Goal: Information Seeking & Learning: Learn about a topic

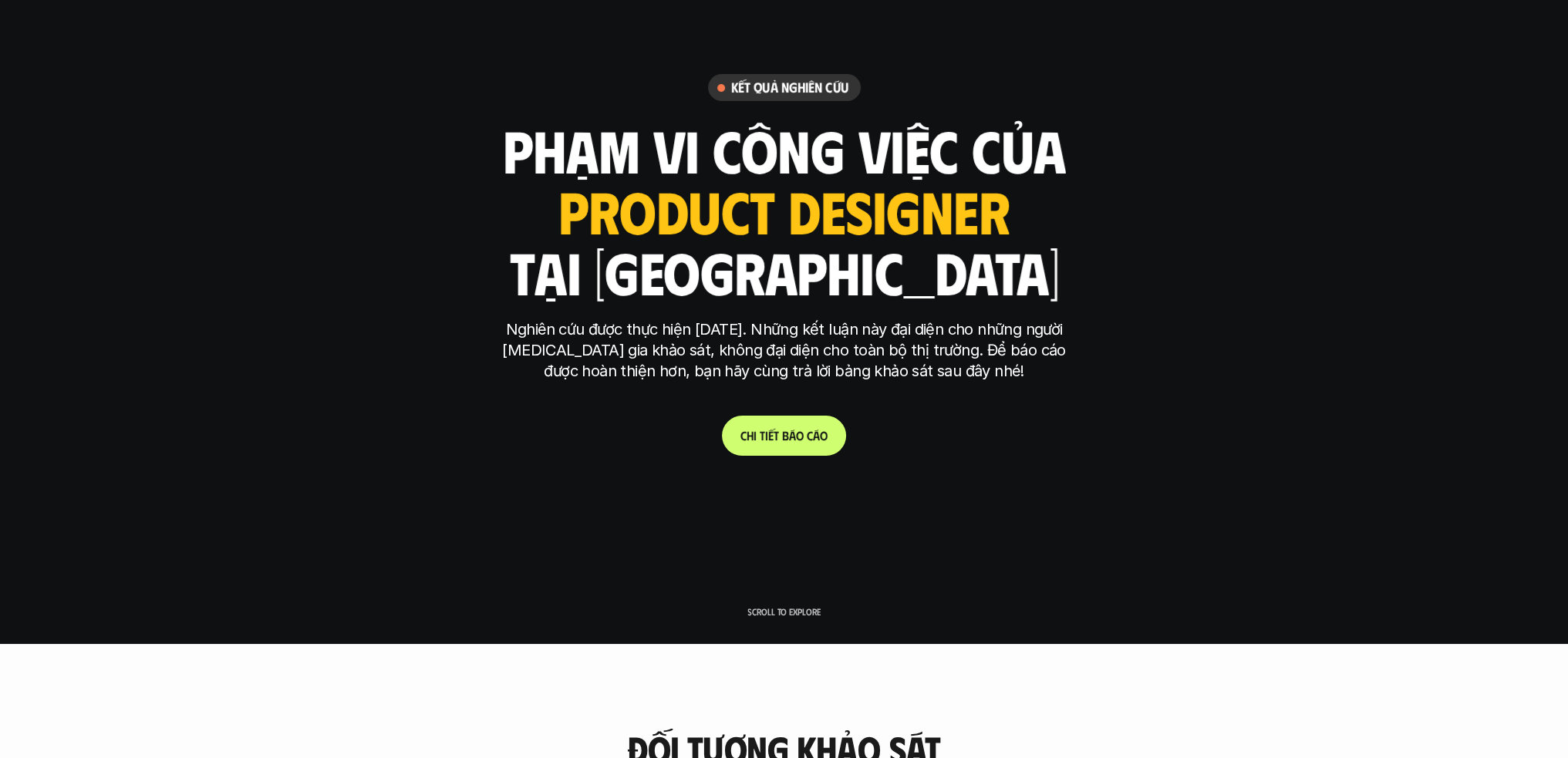
scroll to position [206, 0]
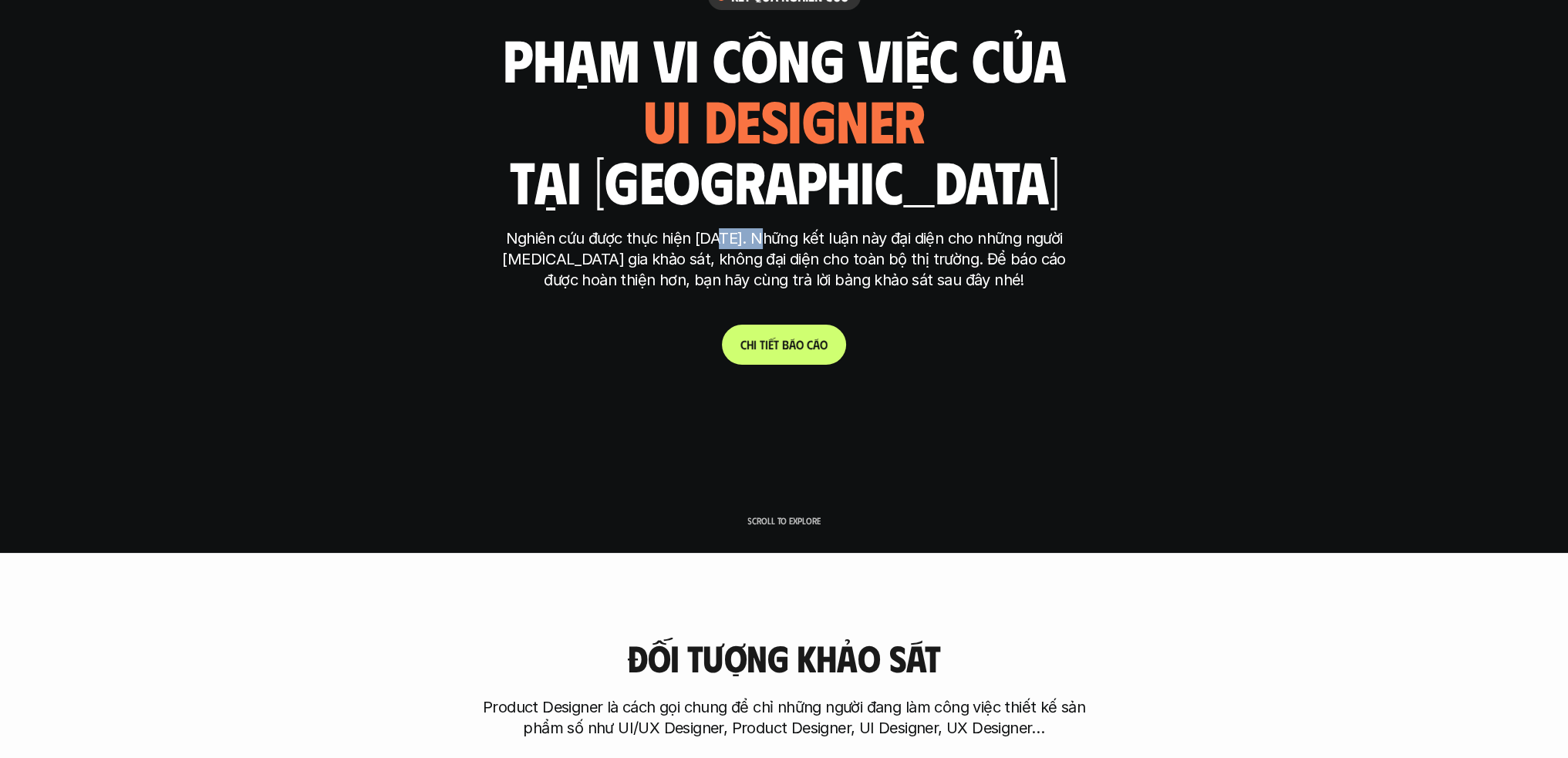
drag, startPoint x: 716, startPoint y: 243, endPoint x: 756, endPoint y: 242, distance: 40.0
click at [756, 242] on p "Nghiên cứu được thực hiện [DATE]. Những kết luận này đại diện cho những người […" at bounding box center [785, 259] width 578 height 62
click at [771, 242] on p "Nghiên cứu được thực hiện [DATE]. Những kết luận này đại diện cho những người […" at bounding box center [785, 259] width 578 height 62
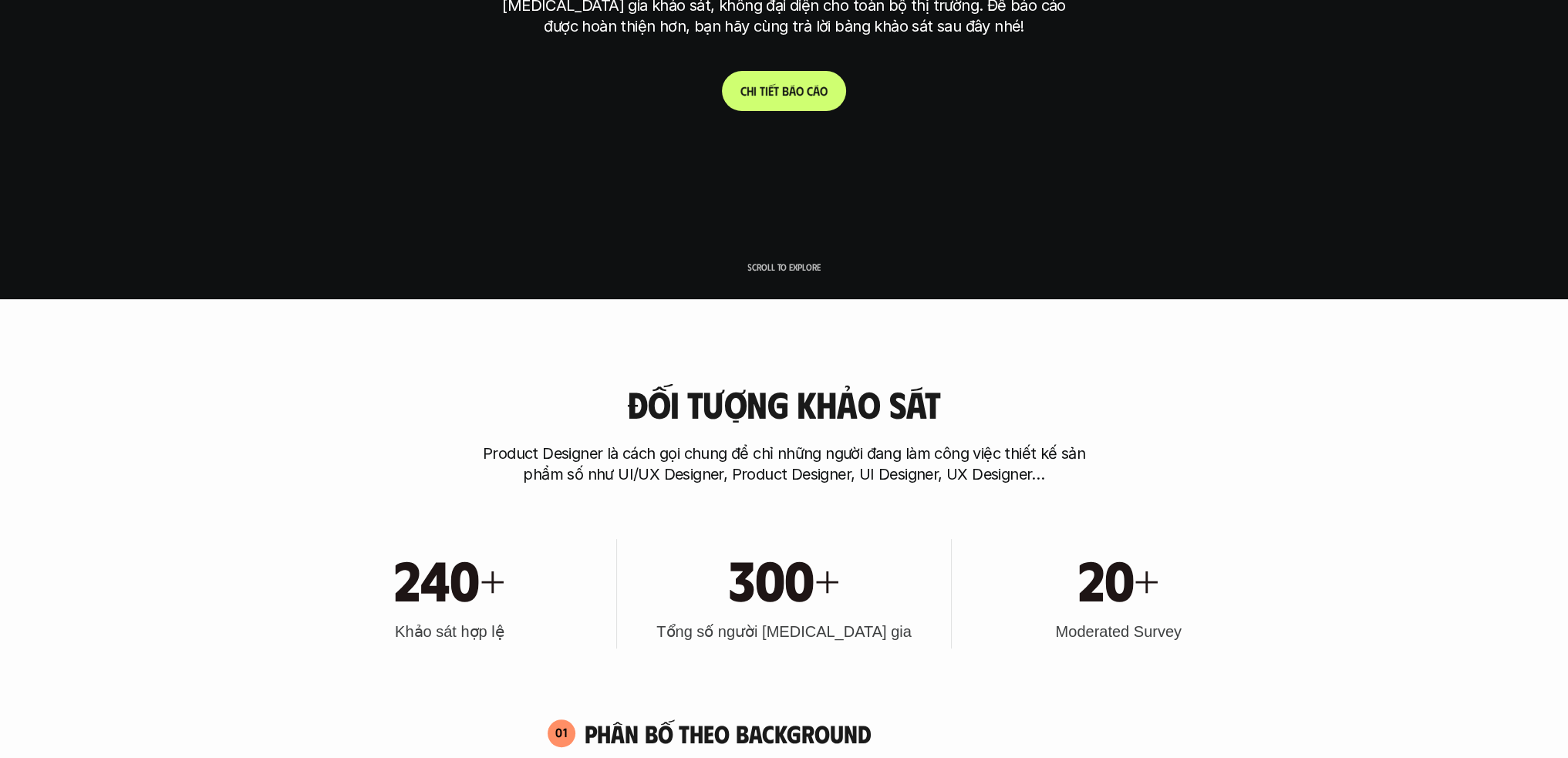
scroll to position [618, 0]
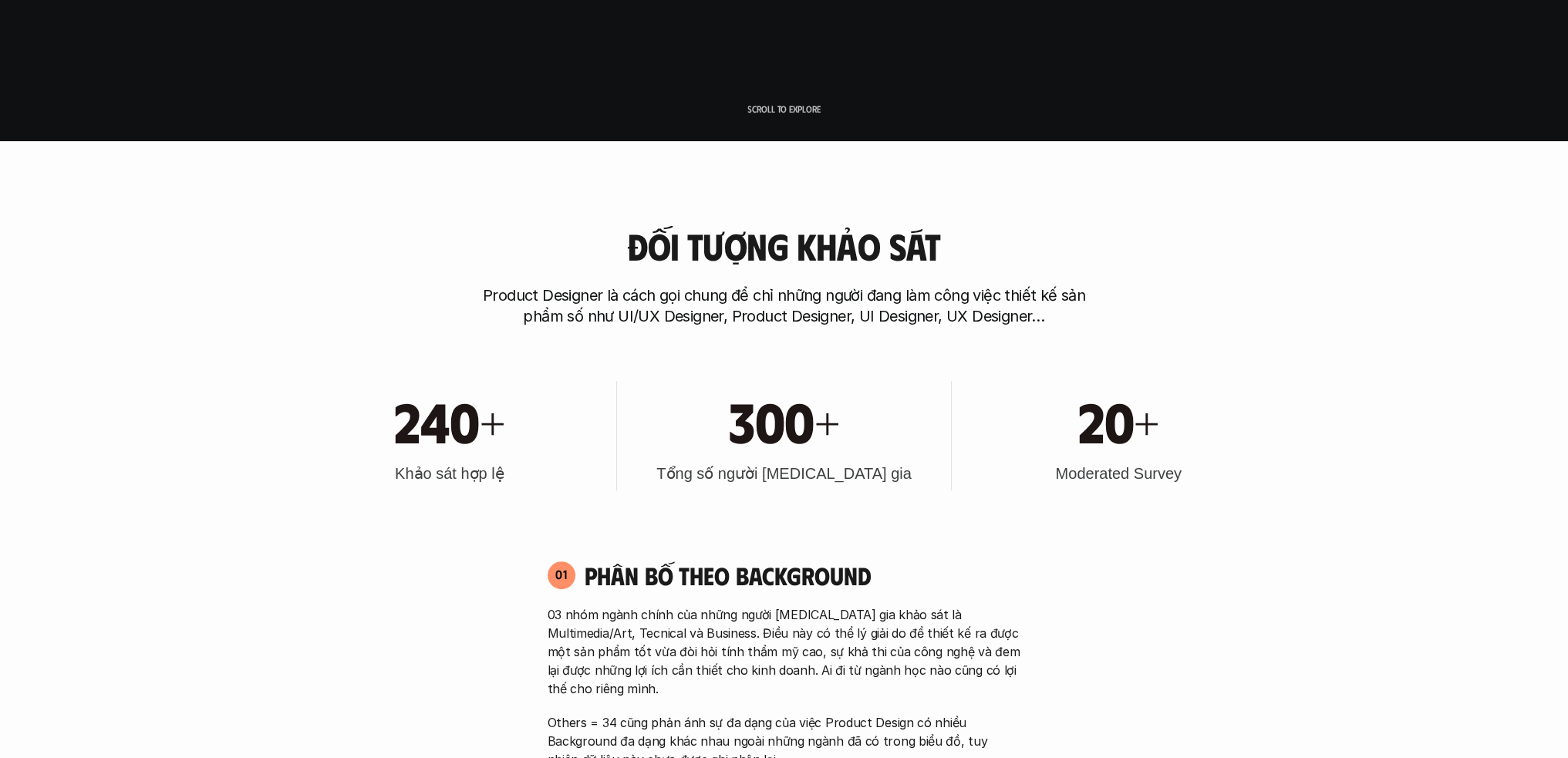
drag, startPoint x: 523, startPoint y: 301, endPoint x: 551, endPoint y: 300, distance: 28.0
click at [523, 301] on p "Product Designer là cách gọi chung để chỉ những người đang làm công việc thiết …" at bounding box center [785, 306] width 618 height 42
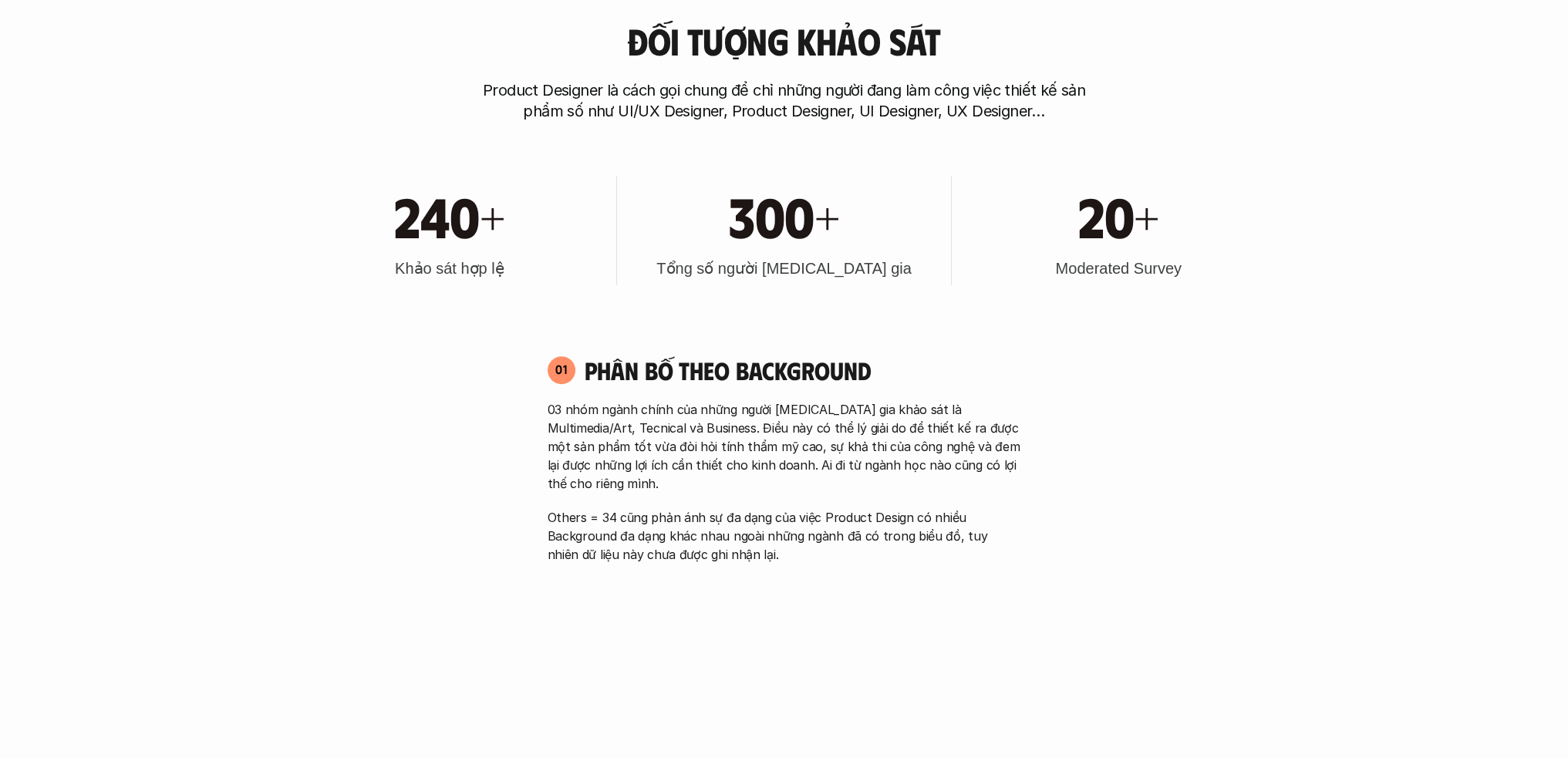
scroll to position [925, 0]
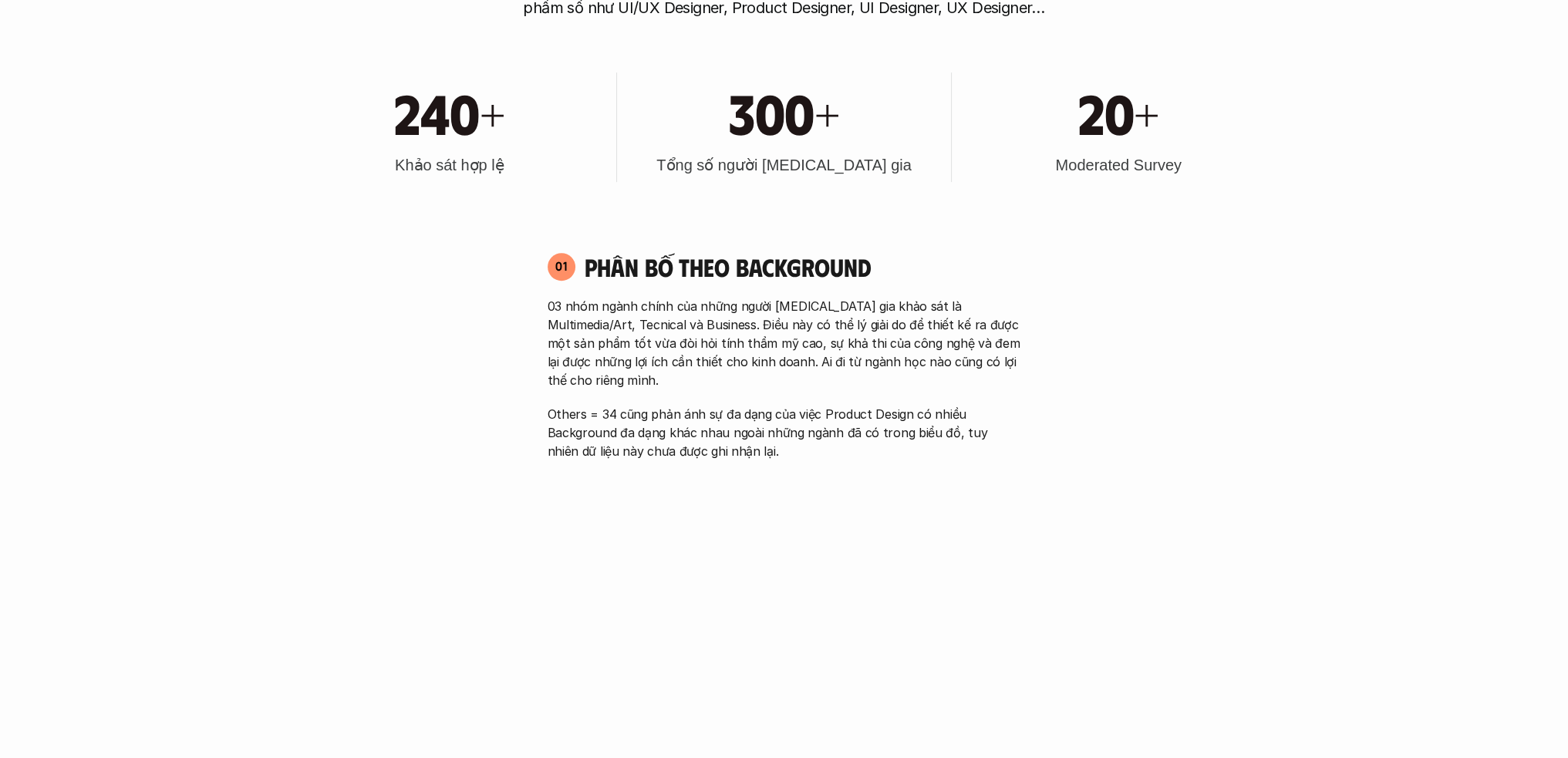
click at [642, 318] on p "03 nhóm ngành chính của những người [MEDICAL_DATA] gia khảo sát là Multimedia/A…" at bounding box center [784, 343] width 473 height 93
drag, startPoint x: 894, startPoint y: 301, endPoint x: 975, endPoint y: 313, distance: 81.9
click at [975, 313] on p "03 nhóm ngành chính của những người [MEDICAL_DATA] gia khảo sát là Multimedia/A…" at bounding box center [784, 343] width 473 height 93
click at [857, 314] on p "03 nhóm ngành chính của những người [MEDICAL_DATA] gia khảo sát là Multimedia/A…" at bounding box center [784, 343] width 473 height 93
drag, startPoint x: 578, startPoint y: 326, endPoint x: 538, endPoint y: 331, distance: 40.3
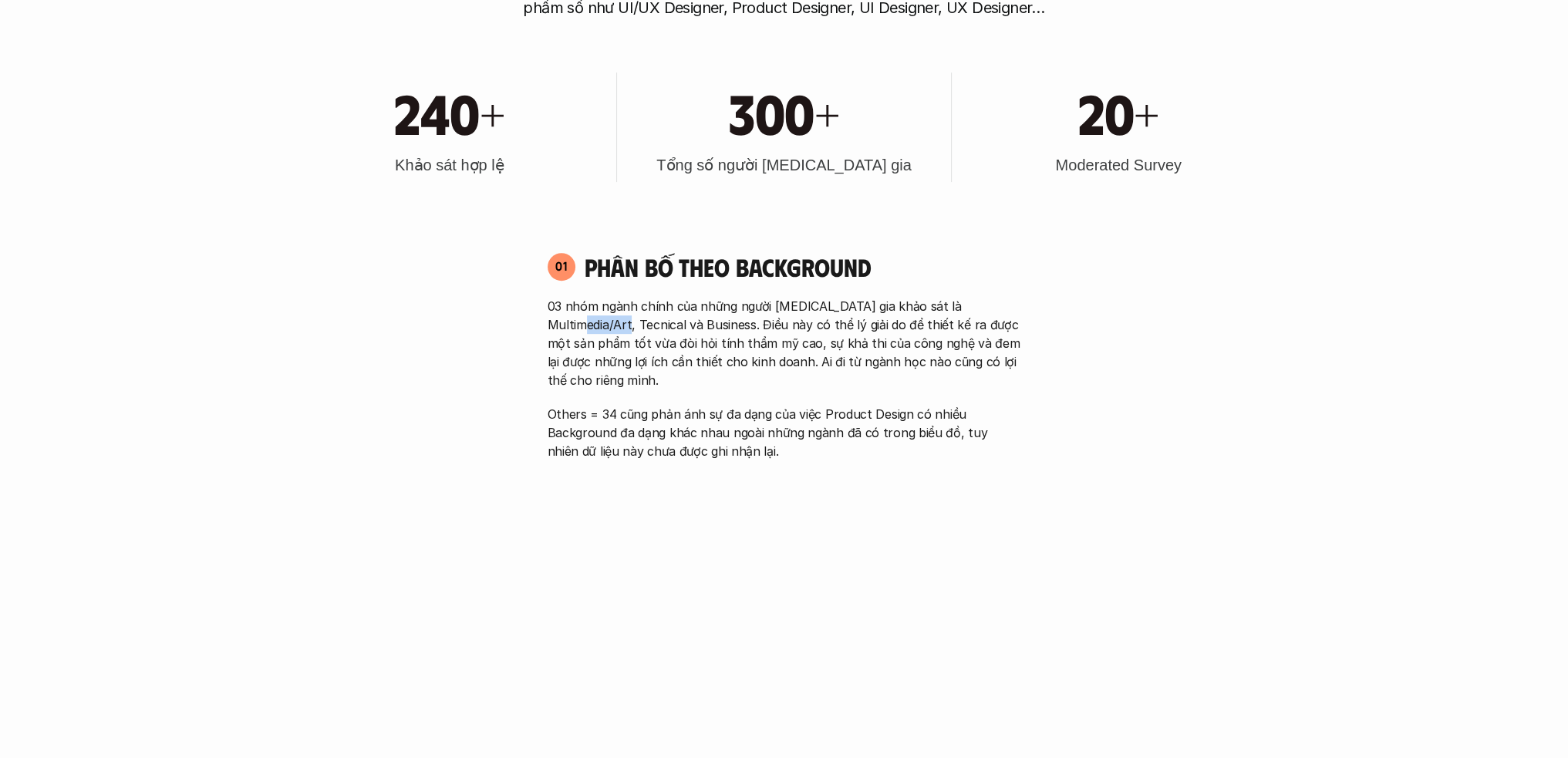
click at [538, 331] on div "01 Phân bố theo background 03 nhóm ngành chính của những người [MEDICAL_DATA] g…" at bounding box center [784, 355] width 501 height 209
click at [627, 320] on p "03 nhóm ngành chính của những người [MEDICAL_DATA] gia khảo sát là Multimedia/A…" at bounding box center [784, 343] width 473 height 93
click at [628, 326] on p "03 nhóm ngành chính của những người [MEDICAL_DATA] gia khảo sát là Multimedia/A…" at bounding box center [784, 343] width 473 height 93
click at [709, 327] on p "03 nhóm ngành chính của những người [MEDICAL_DATA] gia khảo sát là Multimedia/A…" at bounding box center [784, 343] width 473 height 93
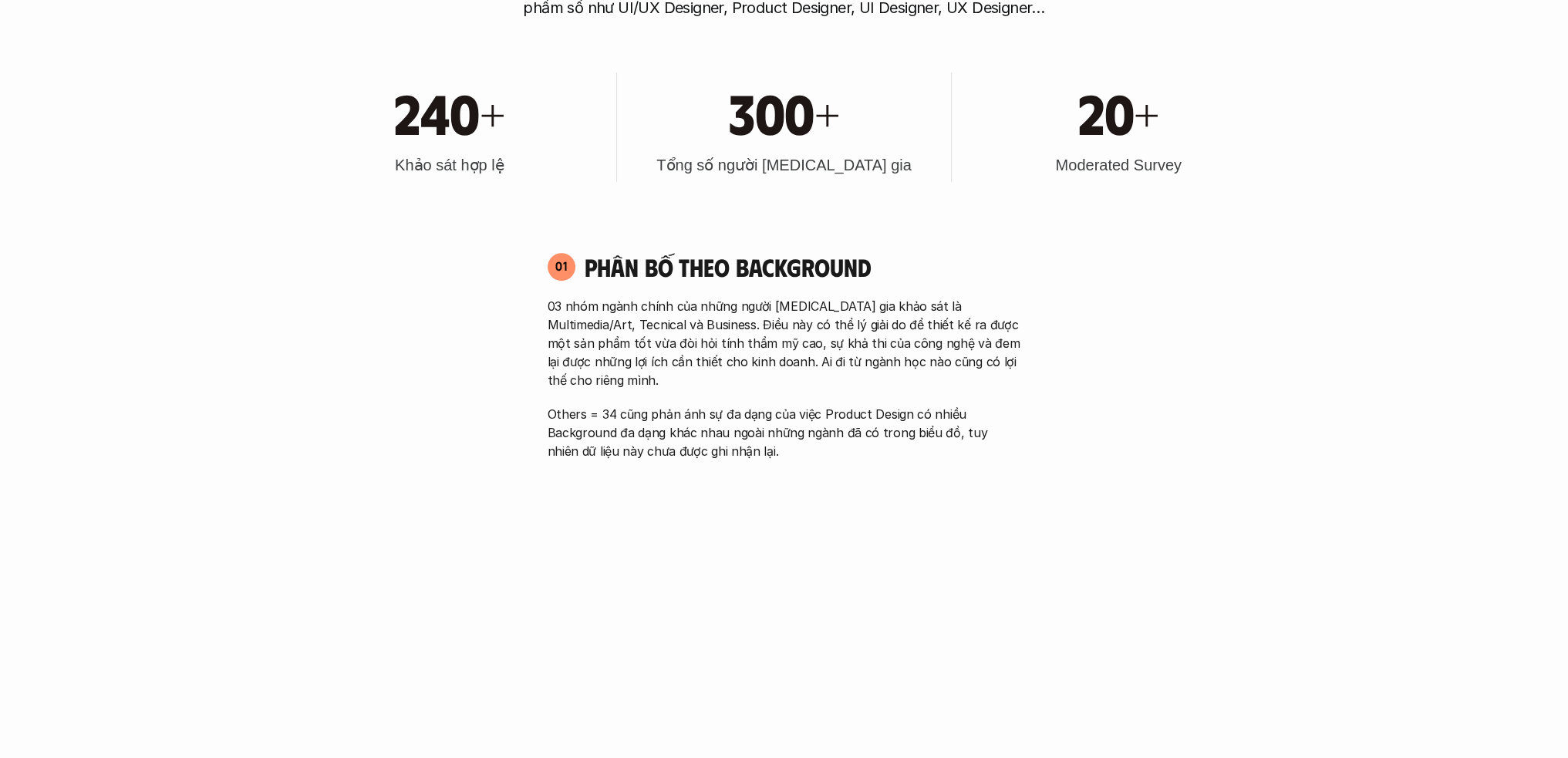
click at [749, 319] on p "03 nhóm ngành chính của những người [MEDICAL_DATA] gia khảo sát là Multimedia/A…" at bounding box center [784, 343] width 473 height 93
click at [771, 319] on p "03 nhóm ngành chính của những người [MEDICAL_DATA] gia khảo sát là Multimedia/A…" at bounding box center [784, 343] width 473 height 93
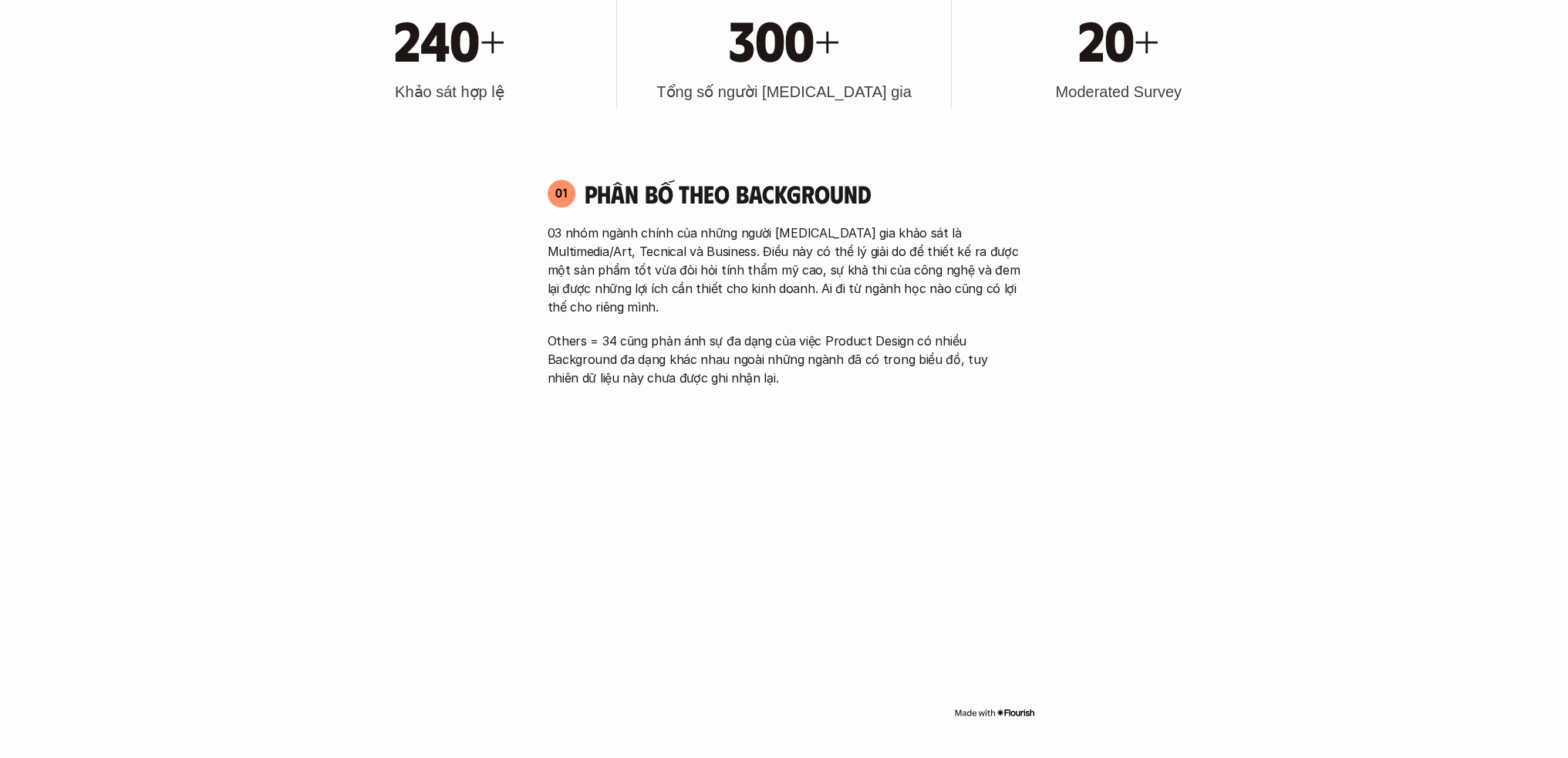
scroll to position [1029, 0]
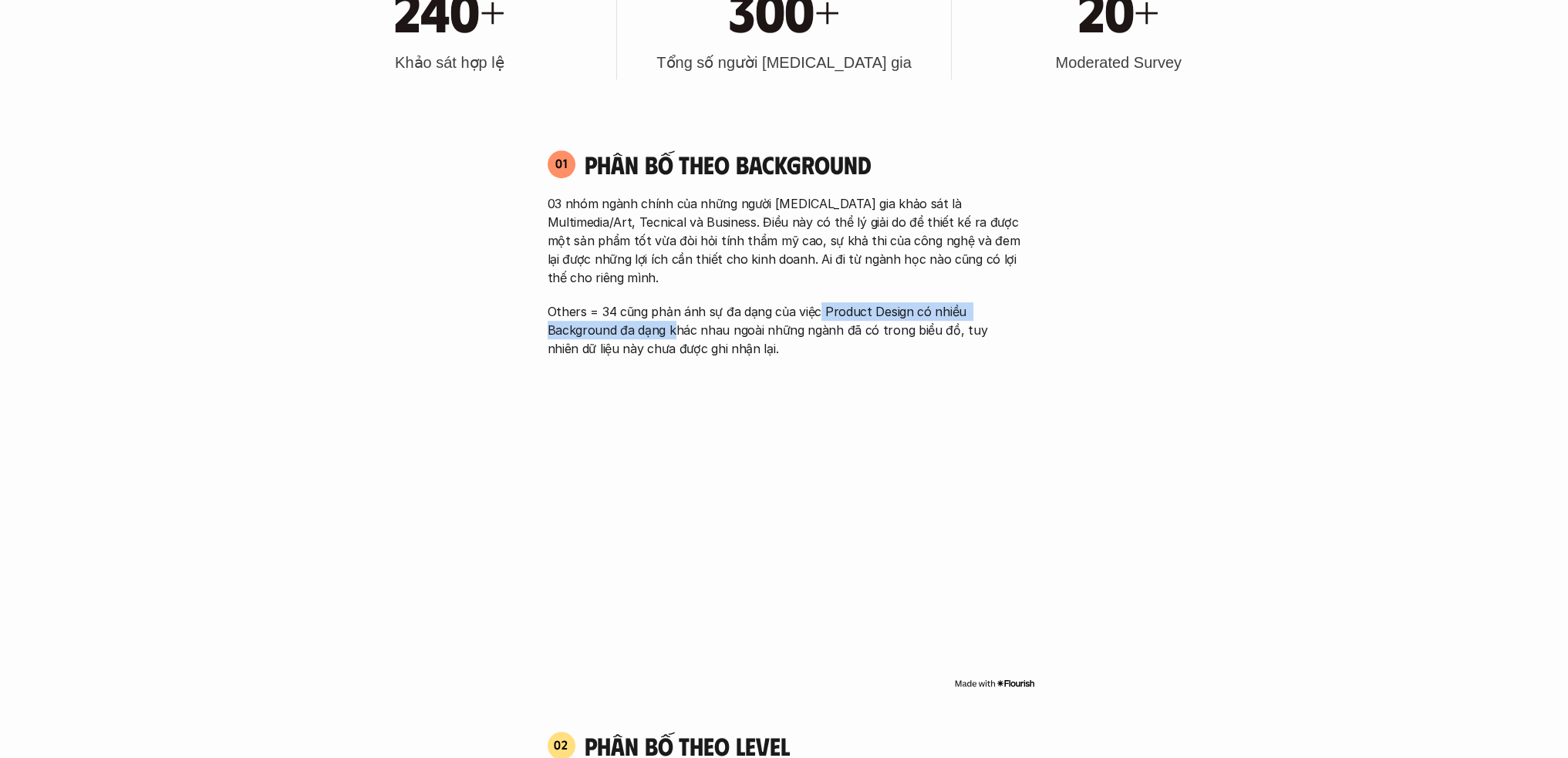
drag, startPoint x: 671, startPoint y: 304, endPoint x: 825, endPoint y: 301, distance: 154.0
click at [817, 302] on p "Others = 34 cũng phản ánh sự đa dạng của việc Product Design có nhiều Backgroun…" at bounding box center [784, 330] width 473 height 56
click at [890, 305] on p "Others = 34 cũng phản ánh sự đa dạng của việc Product Design có nhiều Backgroun…" at bounding box center [784, 330] width 473 height 56
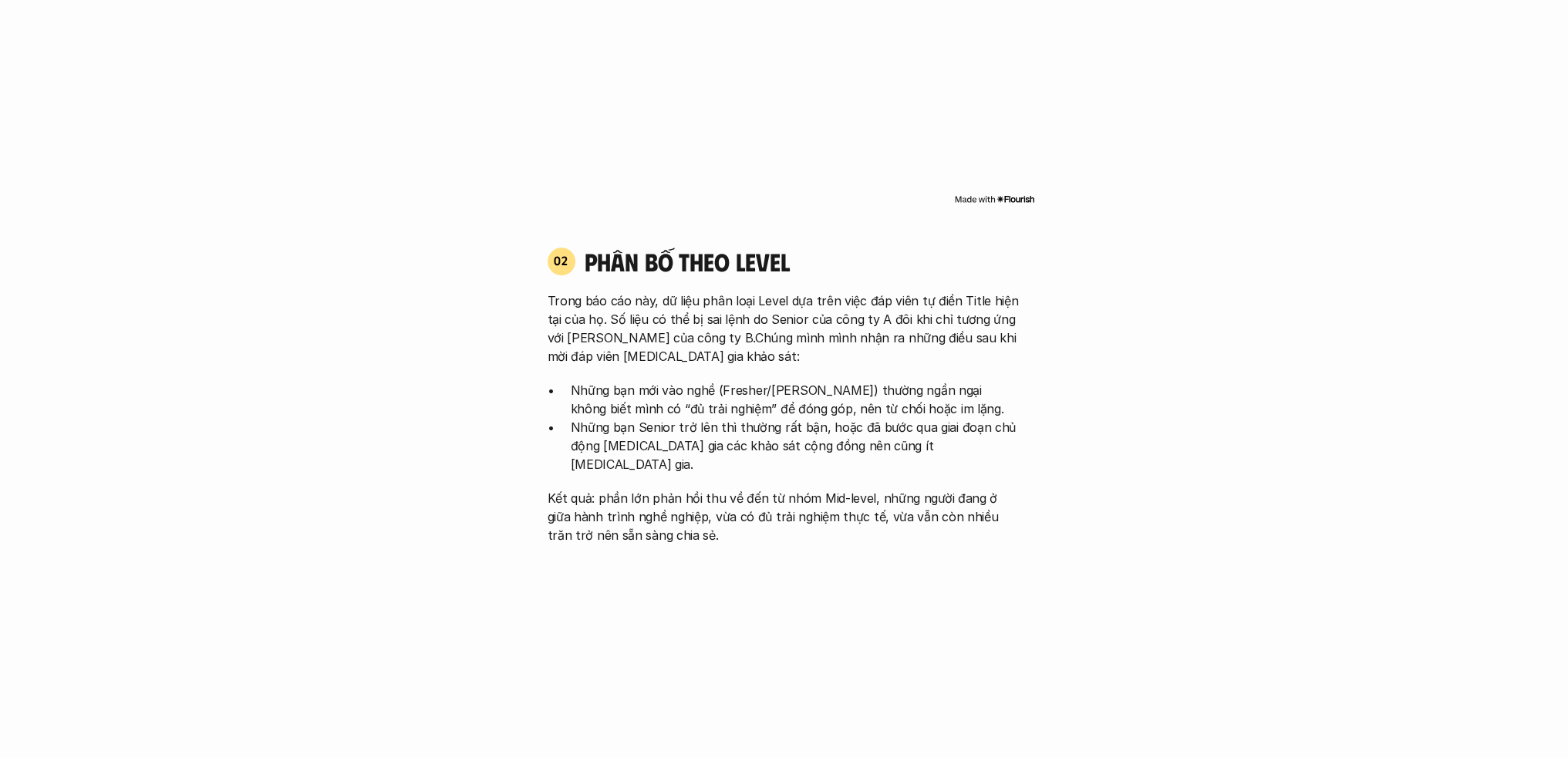
scroll to position [1543, 0]
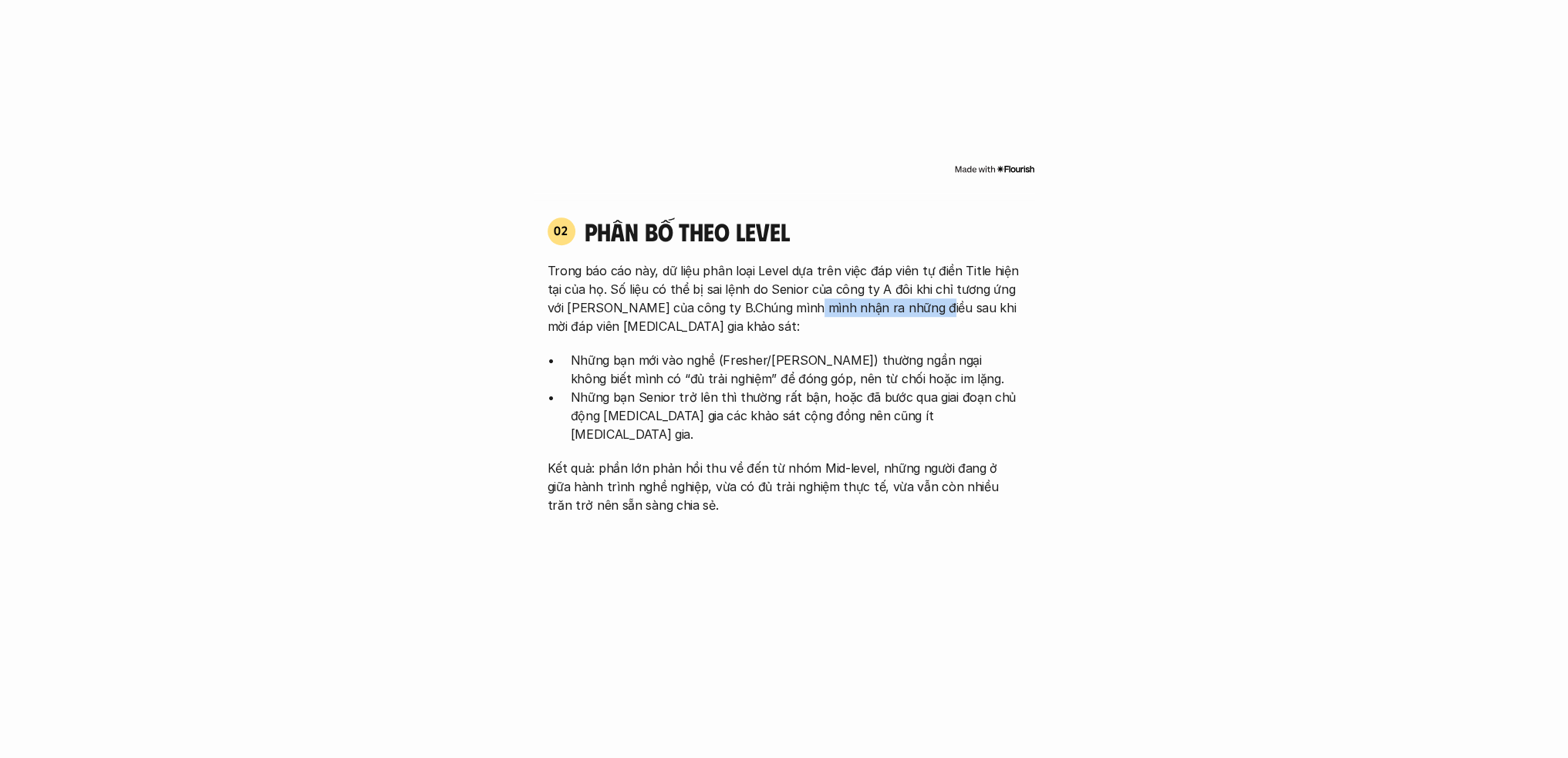
drag, startPoint x: 844, startPoint y: 287, endPoint x: 929, endPoint y: 288, distance: 85.0
click at [923, 288] on p "Trong báo cáo này, dữ liệu phân loại Level dựa trên việc đáp viên tự điền Title…" at bounding box center [784, 299] width 473 height 74
click at [971, 351] on p "Những bạn mới vào nghề (Fresher/[PERSON_NAME]) thường ngần ngại không biết mình…" at bounding box center [796, 369] width 450 height 37
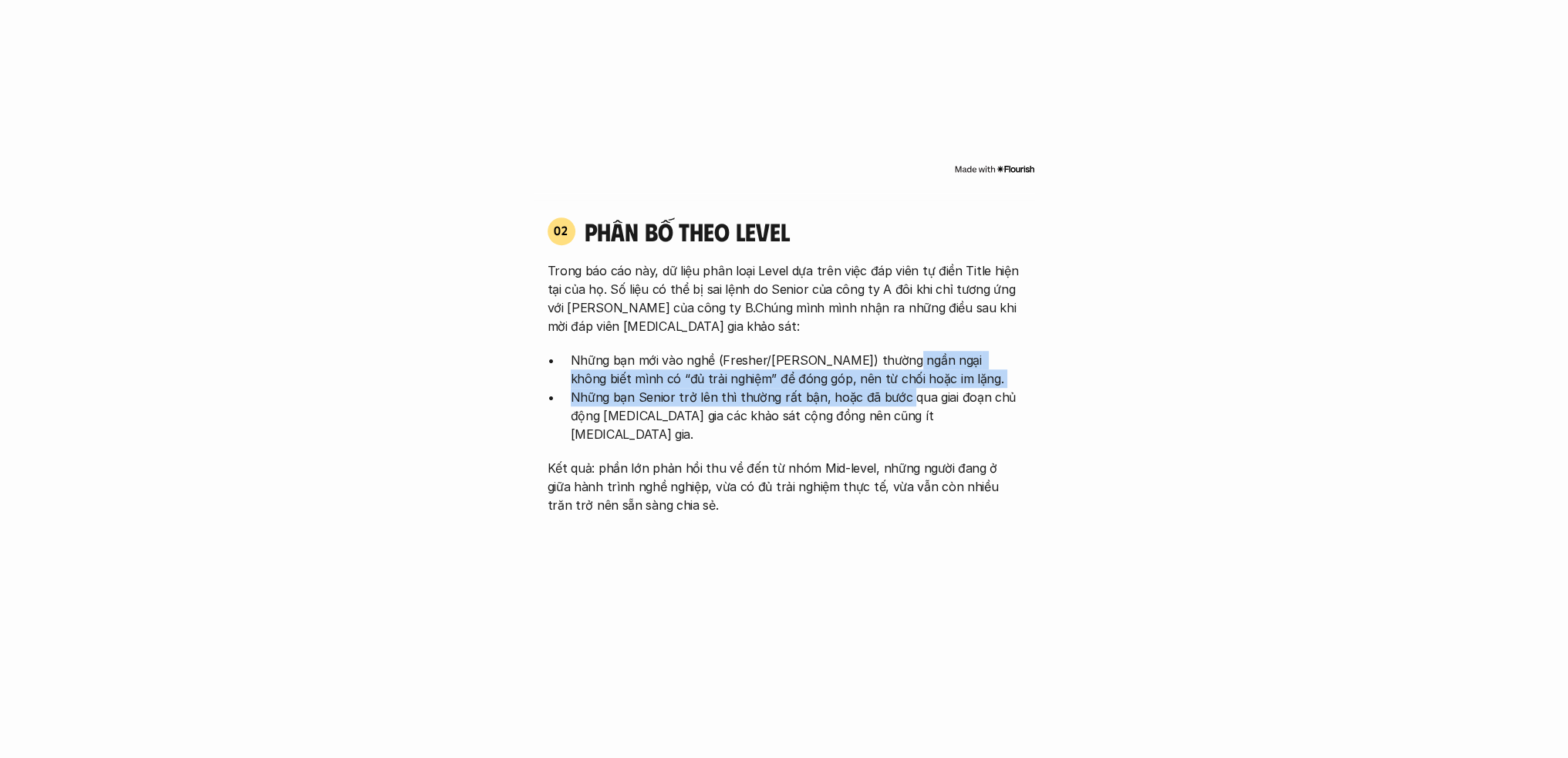
drag, startPoint x: 889, startPoint y: 341, endPoint x: 898, endPoint y: 370, distance: 30.4
click at [898, 370] on ul "Những bạn mới vào nghề (Fresher/[PERSON_NAME]) thường ngần ngại không biết mình…" at bounding box center [784, 397] width 473 height 93
click at [831, 360] on p "Những bạn mới vào nghề (Fresher/[PERSON_NAME]) thường ngần ngại không biết mình…" at bounding box center [796, 369] width 450 height 37
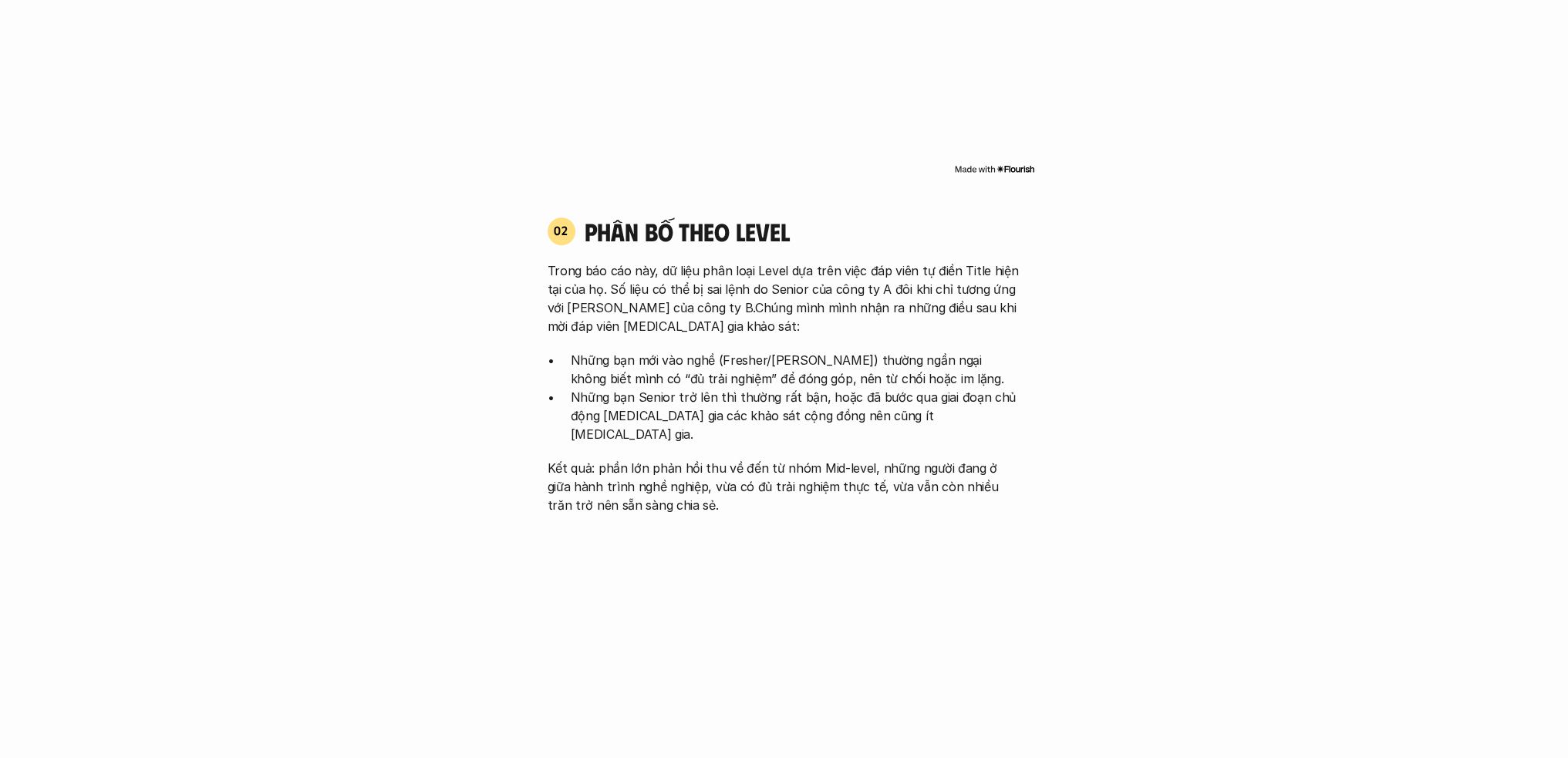
click at [824, 351] on p "Những bạn mới vào nghề (Fresher/[PERSON_NAME]) thường ngần ngại không biết mình…" at bounding box center [796, 369] width 450 height 37
drag, startPoint x: 835, startPoint y: 339, endPoint x: 889, endPoint y: 360, distance: 57.9
click at [889, 360] on p "Những bạn mới vào nghề (Fresher/[PERSON_NAME]) thường ngần ngại không biết mình…" at bounding box center [796, 369] width 450 height 37
click at [774, 388] on p "Những bạn Senior trở lên thì thường rất bận, hoặc đã bước qua giai đoạn chủ độn…" at bounding box center [796, 416] width 450 height 56
drag, startPoint x: 740, startPoint y: 377, endPoint x: 884, endPoint y: 392, distance: 144.8
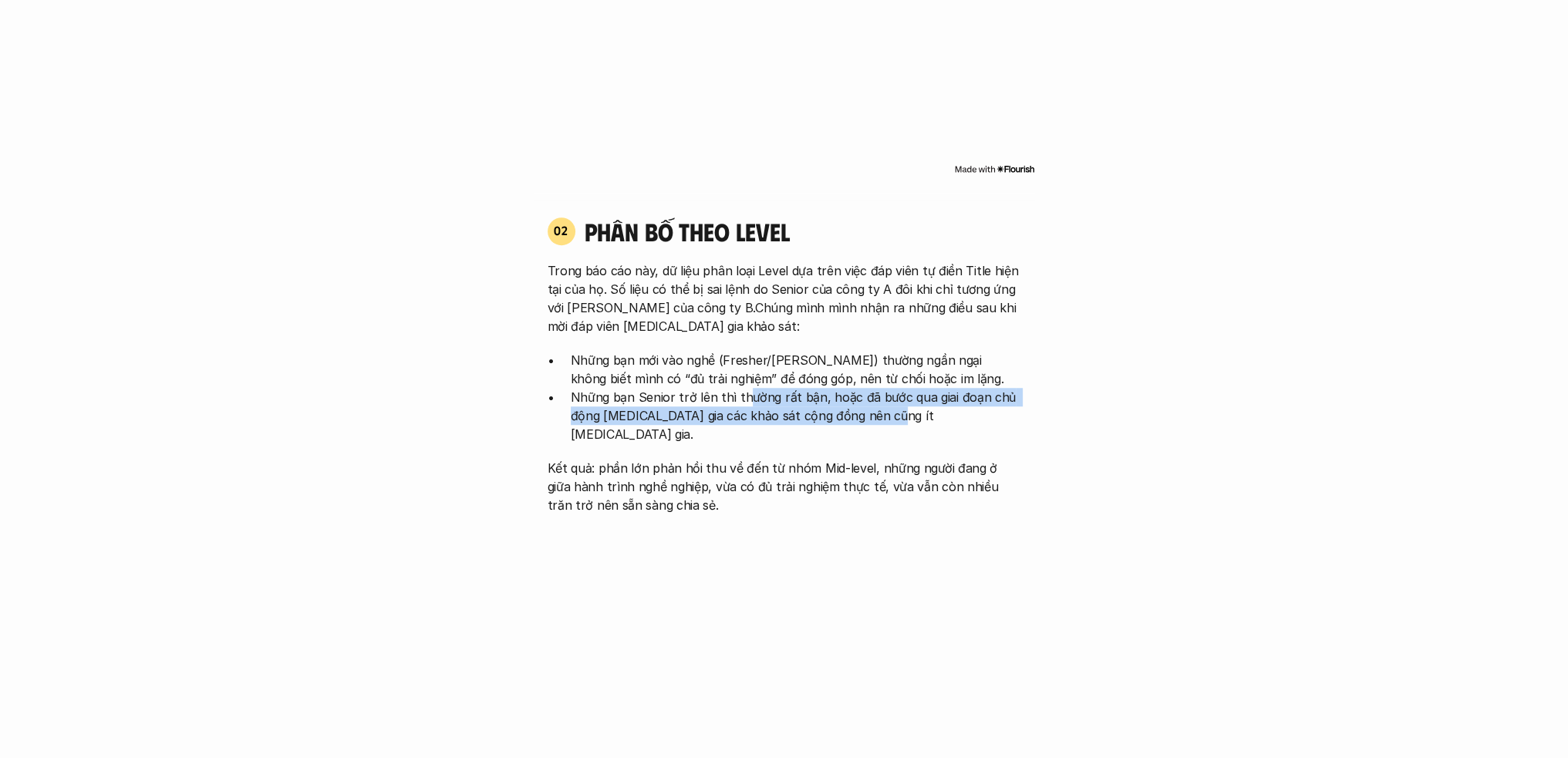
click at [884, 392] on p "Những bạn Senior trở lên thì thường rất bận, hoặc đã bước qua giai đoạn chủ độn…" at bounding box center [796, 416] width 450 height 56
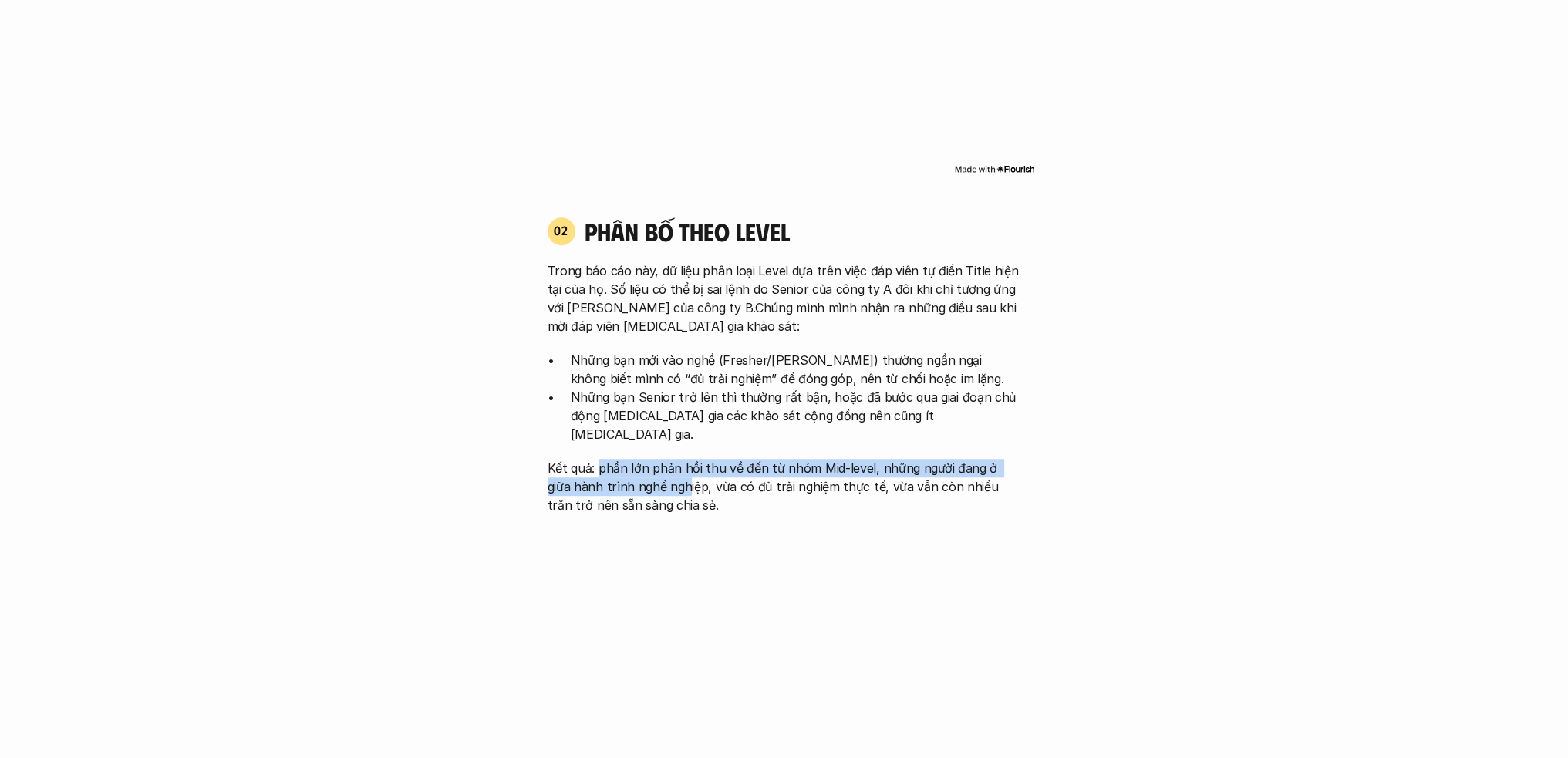
drag, startPoint x: 598, startPoint y: 430, endPoint x: 661, endPoint y: 456, distance: 68.2
click at [659, 459] on p "Kết quả: phần lớn phản hồi thu về đến từ nhóm Mid-level, những người đang ở giữ…" at bounding box center [784, 487] width 473 height 56
click at [711, 459] on p "Kết quả: phần lớn phản hồi thu về đến từ nhóm Mid-level, những người đang ở giữ…" at bounding box center [784, 487] width 473 height 56
drag, startPoint x: 627, startPoint y: 428, endPoint x: 651, endPoint y: 459, distance: 39.2
click at [651, 459] on p "Kết quả: phần lớn phản hồi thu về đến từ nhóm Mid-level, những người đang ở giữ…" at bounding box center [784, 487] width 473 height 56
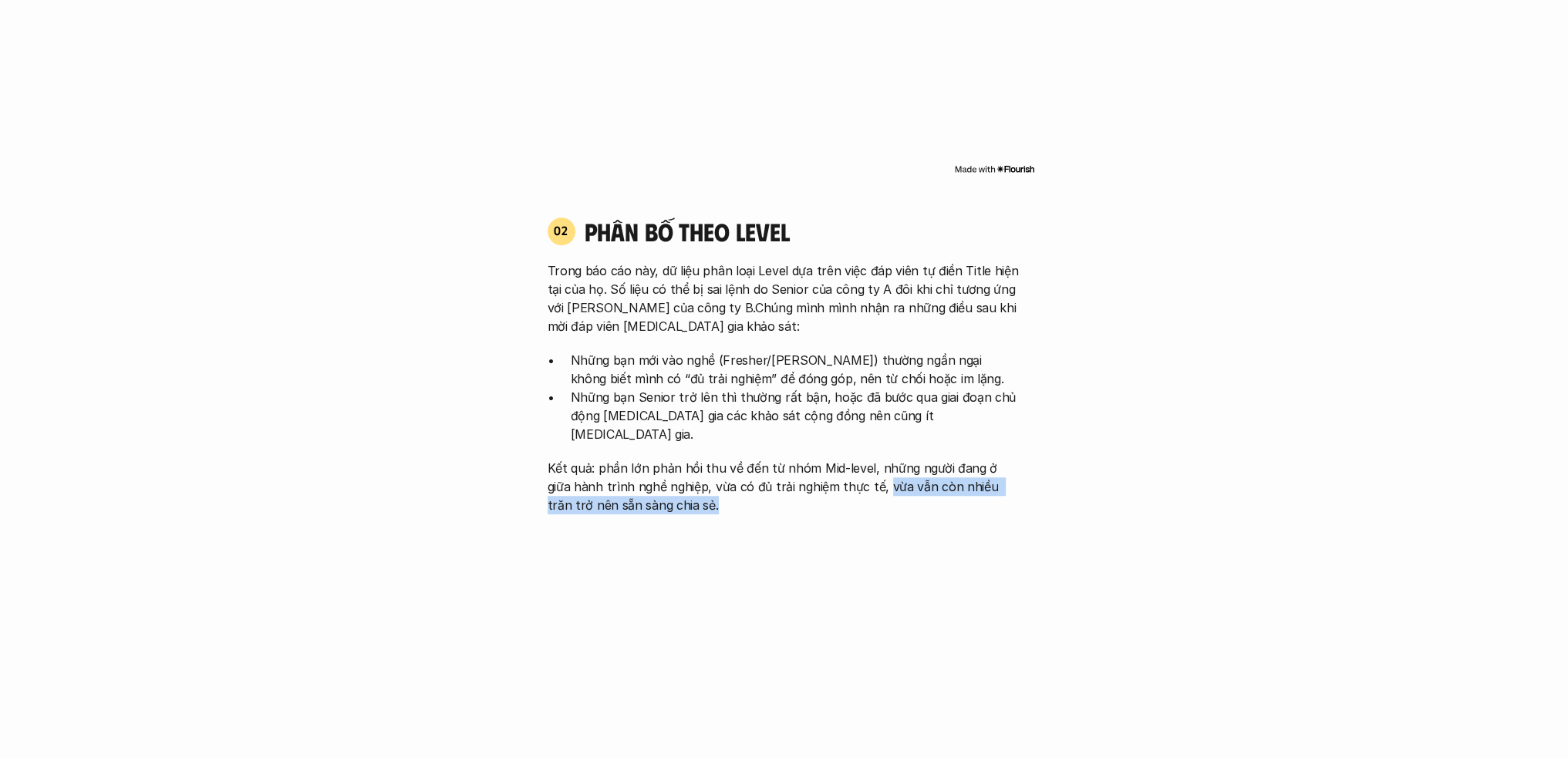
drag, startPoint x: 855, startPoint y: 450, endPoint x: 856, endPoint y: 467, distance: 17.0
click at [856, 467] on p "Kết quả: phần lớn phản hồi thu về đến từ nhóm Mid-level, những người đang ở giữ…" at bounding box center [784, 487] width 473 height 56
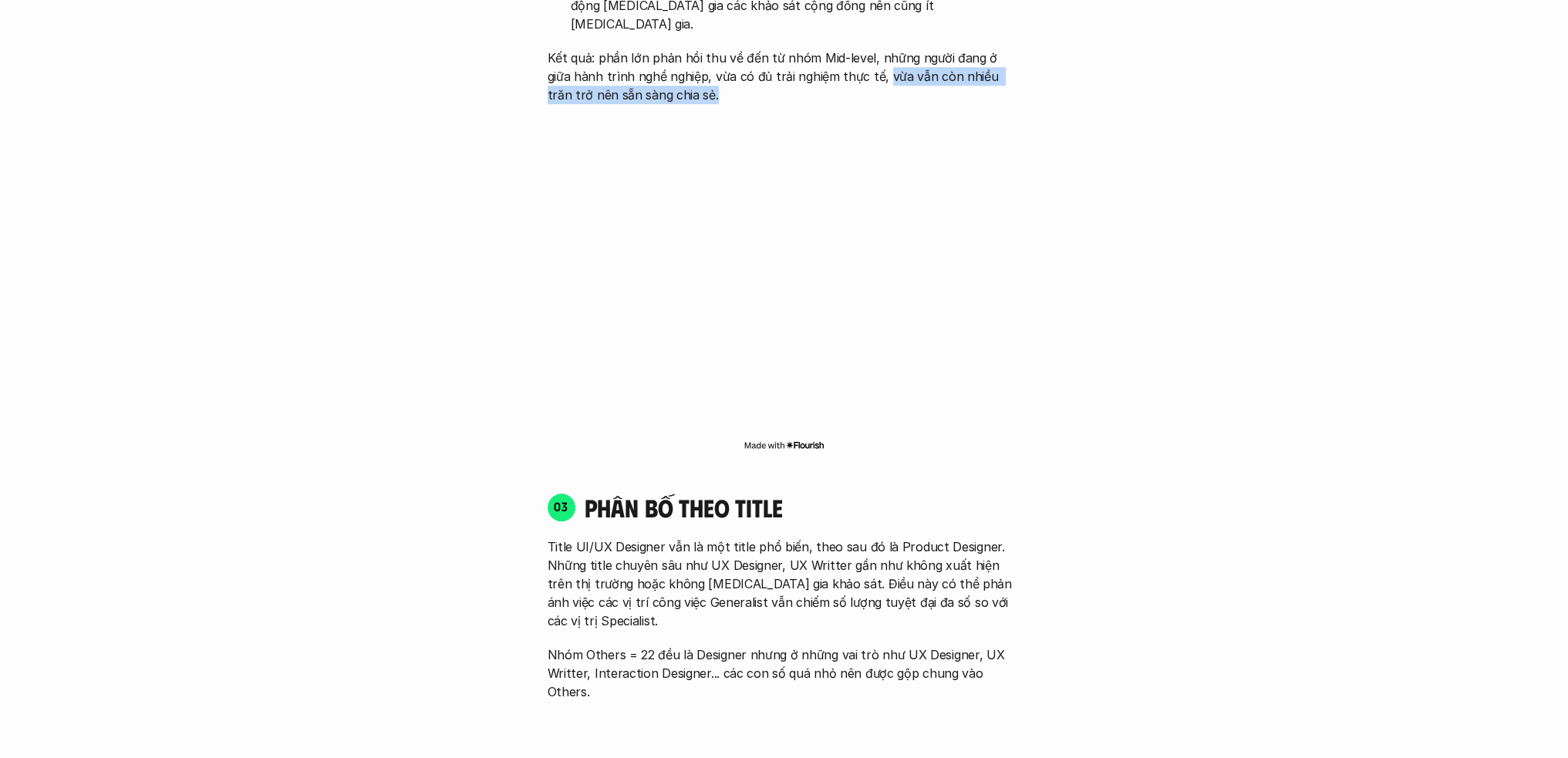
scroll to position [1954, 0]
drag, startPoint x: 889, startPoint y: 508, endPoint x: 987, endPoint y: 513, distance: 98.1
click at [987, 537] on p "Title UI/UX Designer vẫn là một title phổ biến, theo sau đó là Product Designer…" at bounding box center [784, 583] width 473 height 93
click at [724, 537] on p "Title UI/UX Designer vẫn là một title phổ biến, theo sau đó là Product Designer…" at bounding box center [784, 583] width 473 height 93
drag, startPoint x: 605, startPoint y: 564, endPoint x: 721, endPoint y: 564, distance: 116.0
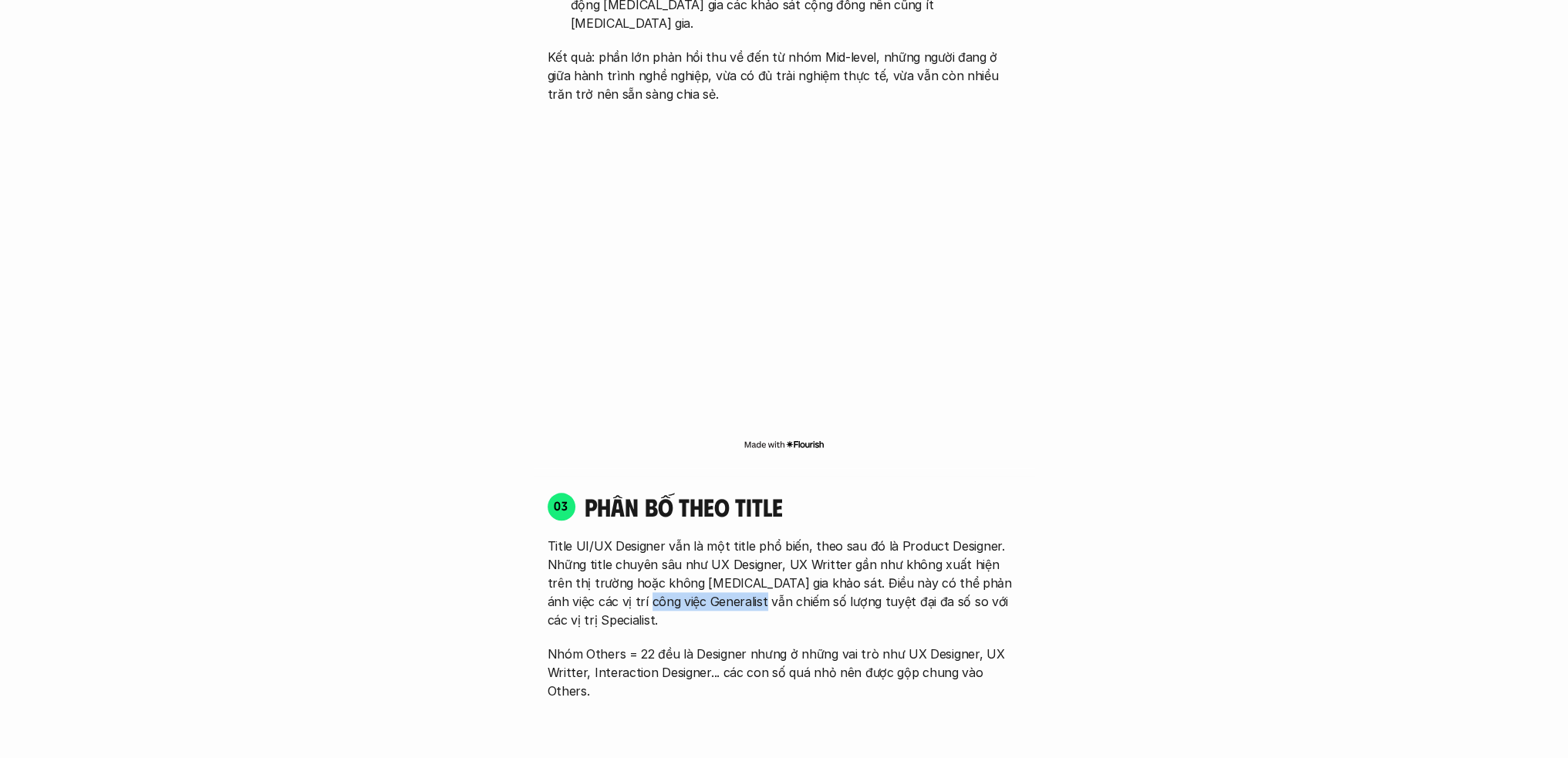
click at [719, 564] on p "Title UI/UX Designer vẫn là một title phổ biến, theo sau đó là Product Designer…" at bounding box center [784, 583] width 473 height 93
click at [794, 564] on p "Title UI/UX Designer vẫn là một title phổ biến, theo sau đó là Product Designer…" at bounding box center [784, 583] width 473 height 93
drag, startPoint x: 843, startPoint y: 564, endPoint x: 944, endPoint y: 568, distance: 101.1
click at [942, 568] on p "Title UI/UX Designer vẫn là một title phổ biến, theo sau đó là Product Designer…" at bounding box center [784, 583] width 473 height 93
click at [980, 568] on p "Title UI/UX Designer vẫn là một title phổ biến, theo sau đó là Product Designer…" at bounding box center [784, 583] width 473 height 93
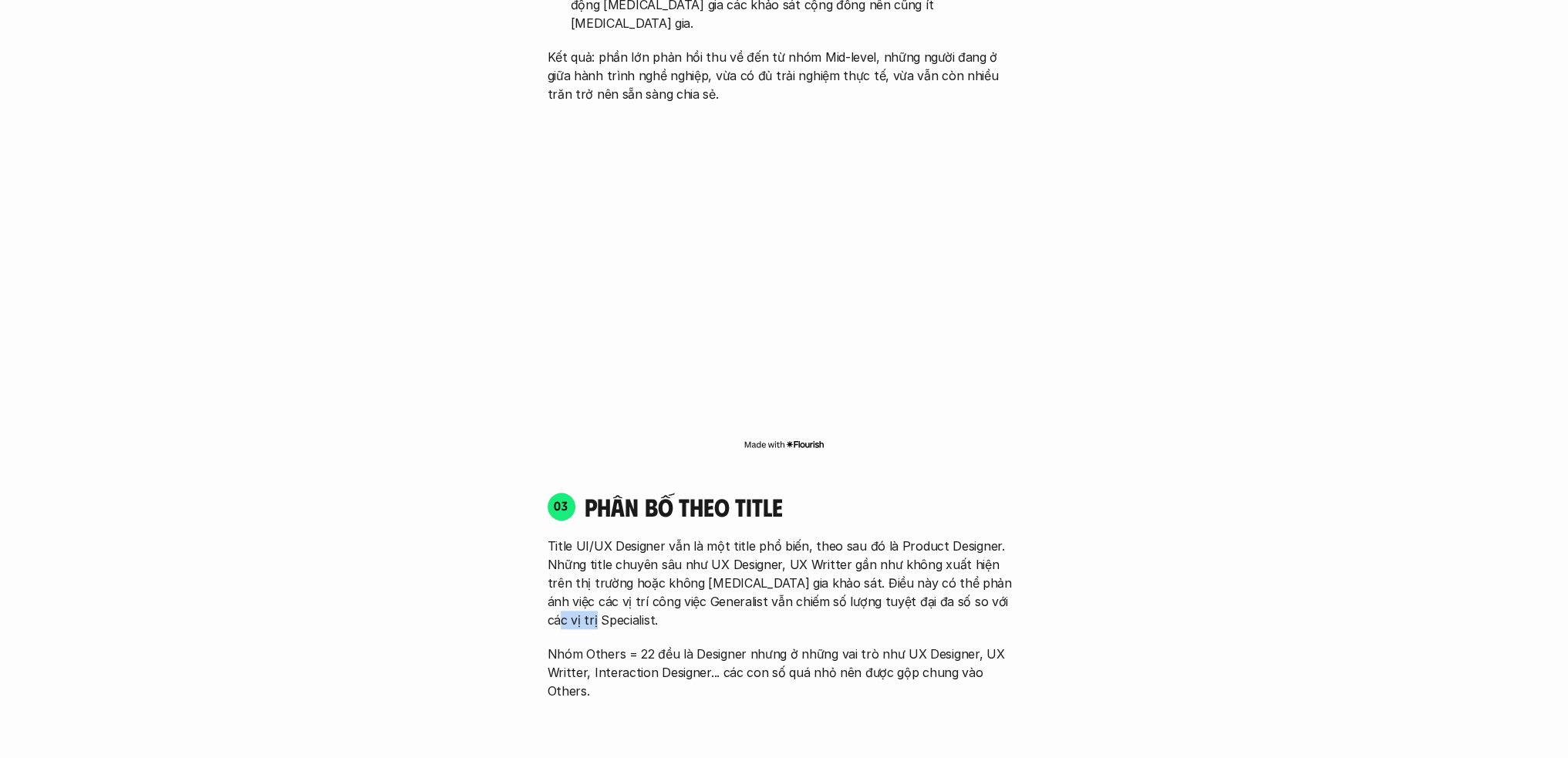
drag, startPoint x: 999, startPoint y: 566, endPoint x: 949, endPoint y: 566, distance: 50.0
click at [956, 566] on p "Title UI/UX Designer vẫn là một title phổ biến, theo sau đó là Product Designer…" at bounding box center [784, 583] width 473 height 93
drag, startPoint x: 639, startPoint y: 595, endPoint x: 648, endPoint y: 595, distance: 9.0
click at [648, 645] on p "Nhóm Others = 22 đều là Designer nhưng ở những vai trò như UX Designer, UX Writ…" at bounding box center [784, 673] width 473 height 56
click at [695, 645] on p "Nhóm Others = 22 đều là Designer nhưng ở những vai trò như UX Designer, UX Writ…" at bounding box center [784, 673] width 473 height 56
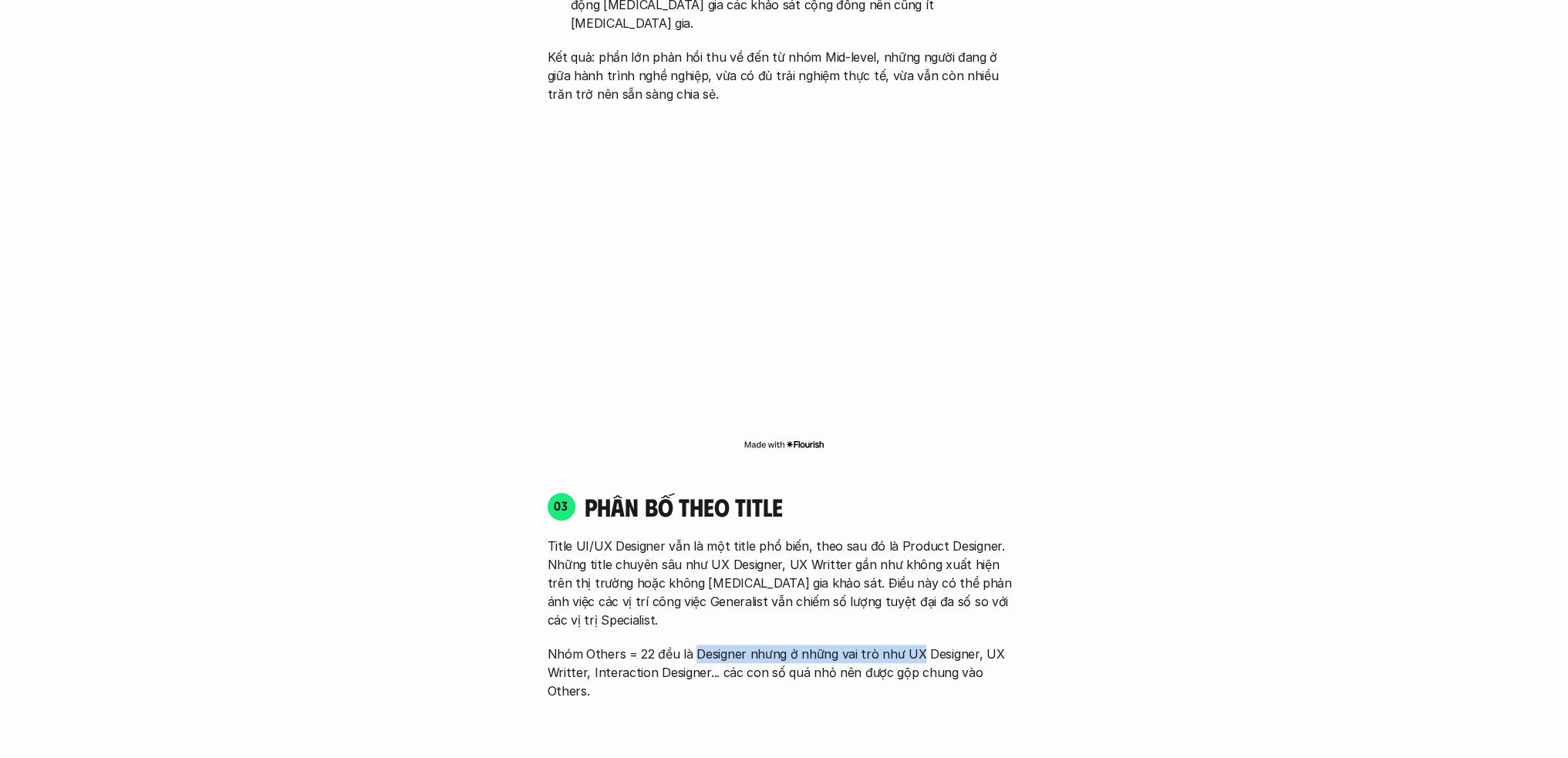
drag, startPoint x: 691, startPoint y: 598, endPoint x: 910, endPoint y: 605, distance: 219.1
click at [910, 645] on p "Nhóm Others = 22 đều là Designer nhưng ở những vai trò như UX Designer, UX Writ…" at bounding box center [784, 673] width 473 height 56
click at [931, 645] on p "Nhóm Others = 22 đều là Designer nhưng ở những vai trò như UX Designer, UX Writ…" at bounding box center [784, 673] width 473 height 56
drag, startPoint x: 910, startPoint y: 596, endPoint x: 951, endPoint y: 599, distance: 41.1
click at [951, 645] on p "Nhóm Others = 22 đều là Designer nhưng ở những vai trò như UX Designer, UX Writ…" at bounding box center [784, 673] width 473 height 56
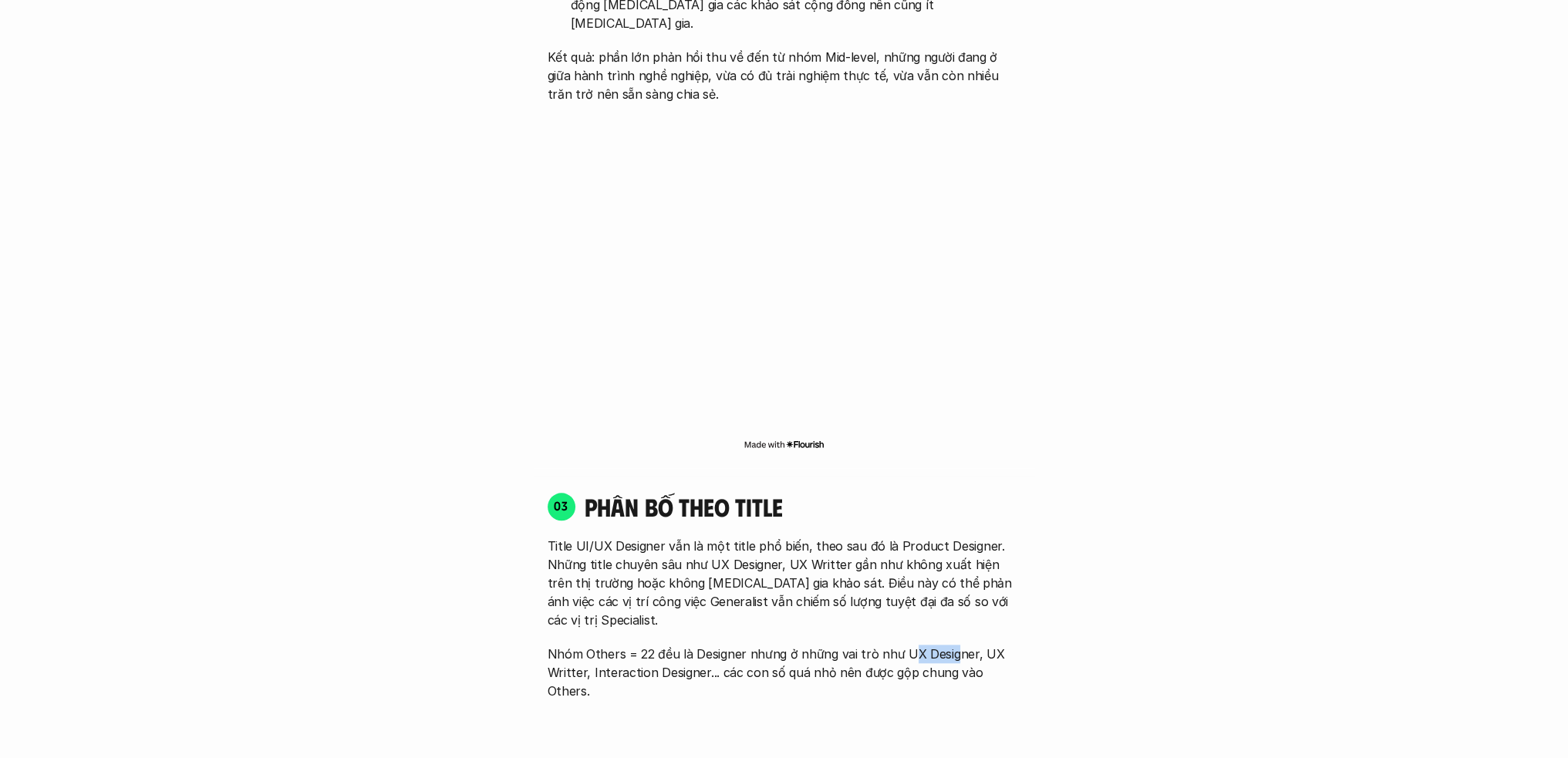
click at [952, 645] on p "Nhóm Others = 22 đều là Designer nhưng ở những vai trò như UX Designer, UX Writ…" at bounding box center [784, 673] width 473 height 56
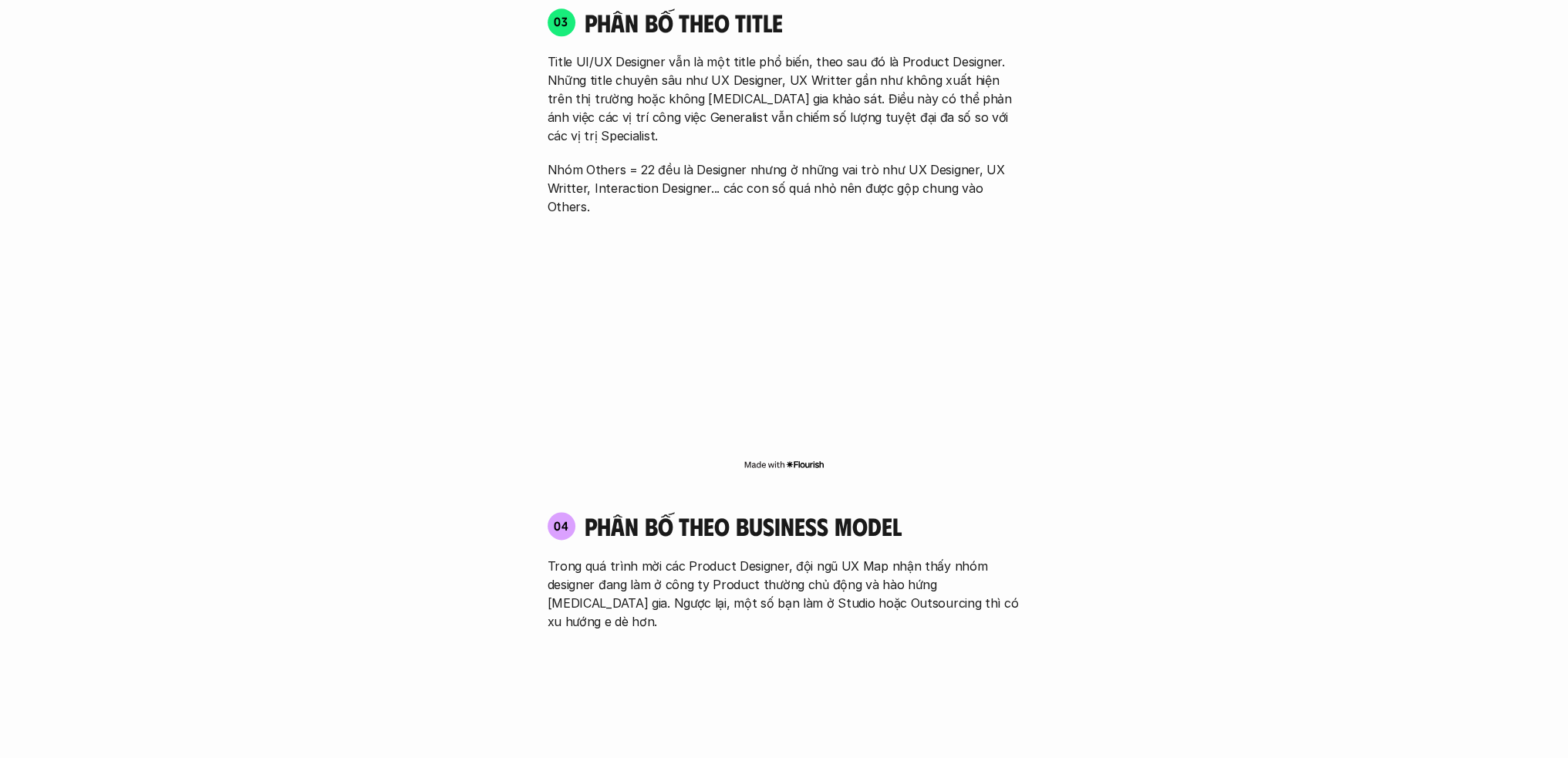
scroll to position [2469, 0]
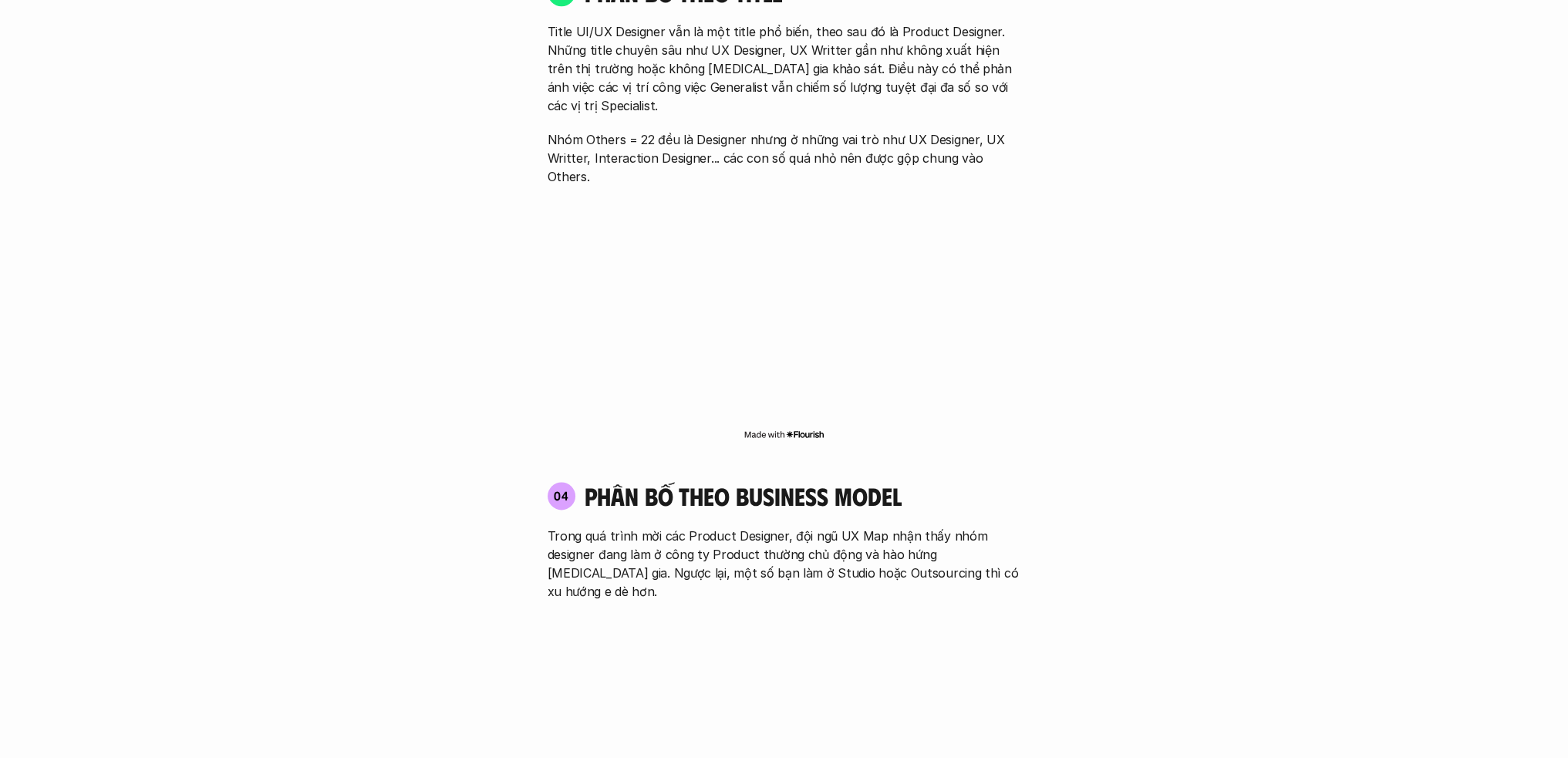
click at [691, 527] on p "Trong quá trình mời các Product Designer, đội ngũ UX Map nhận thấy nhóm designe…" at bounding box center [784, 565] width 473 height 74
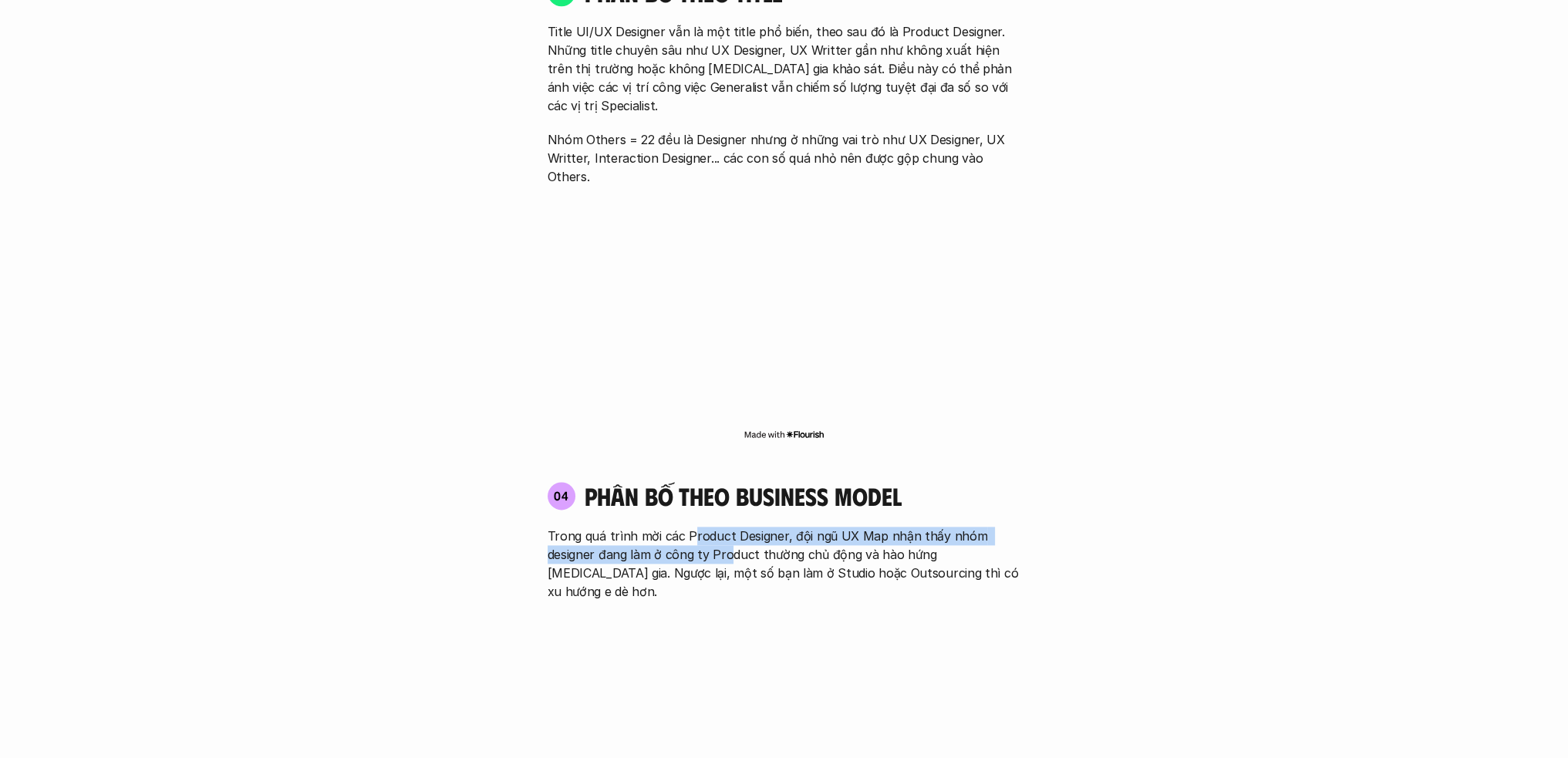
drag, startPoint x: 687, startPoint y: 461, endPoint x: 731, endPoint y: 477, distance: 46.8
click at [731, 527] on p "Trong quá trình mời các Product Designer, đội ngũ UX Map nhận thấy nhóm designe…" at bounding box center [784, 565] width 473 height 74
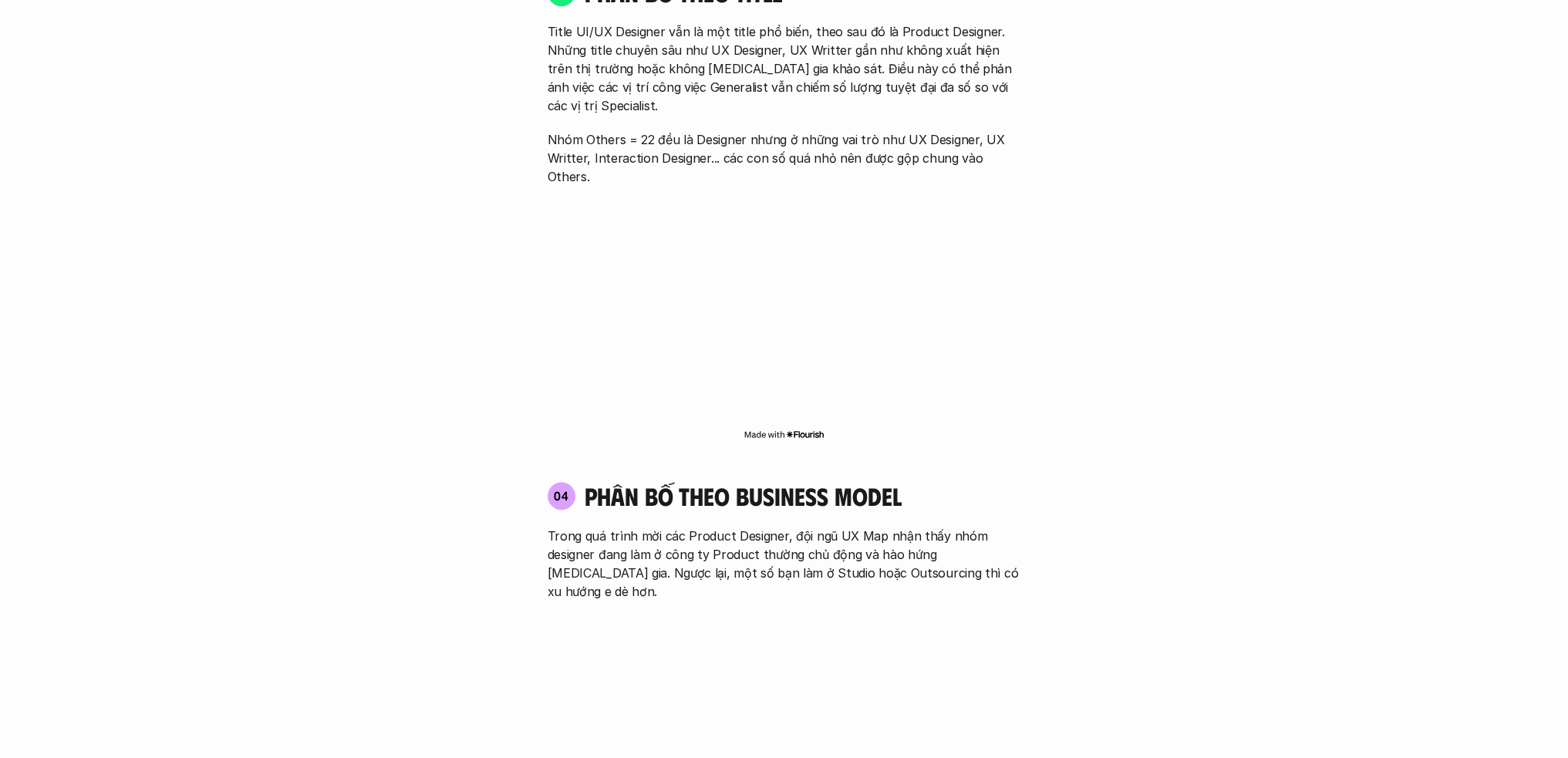
click at [790, 527] on p "Trong quá trình mời các Product Designer, đội ngũ UX Map nhận thấy nhóm designe…" at bounding box center [784, 565] width 473 height 74
drag, startPoint x: 708, startPoint y: 481, endPoint x: 740, endPoint y: 498, distance: 36.2
click at [740, 527] on p "Trong quá trình mời các Product Designer, đội ngũ UX Map nhận thấy nhóm designe…" at bounding box center [784, 565] width 473 height 74
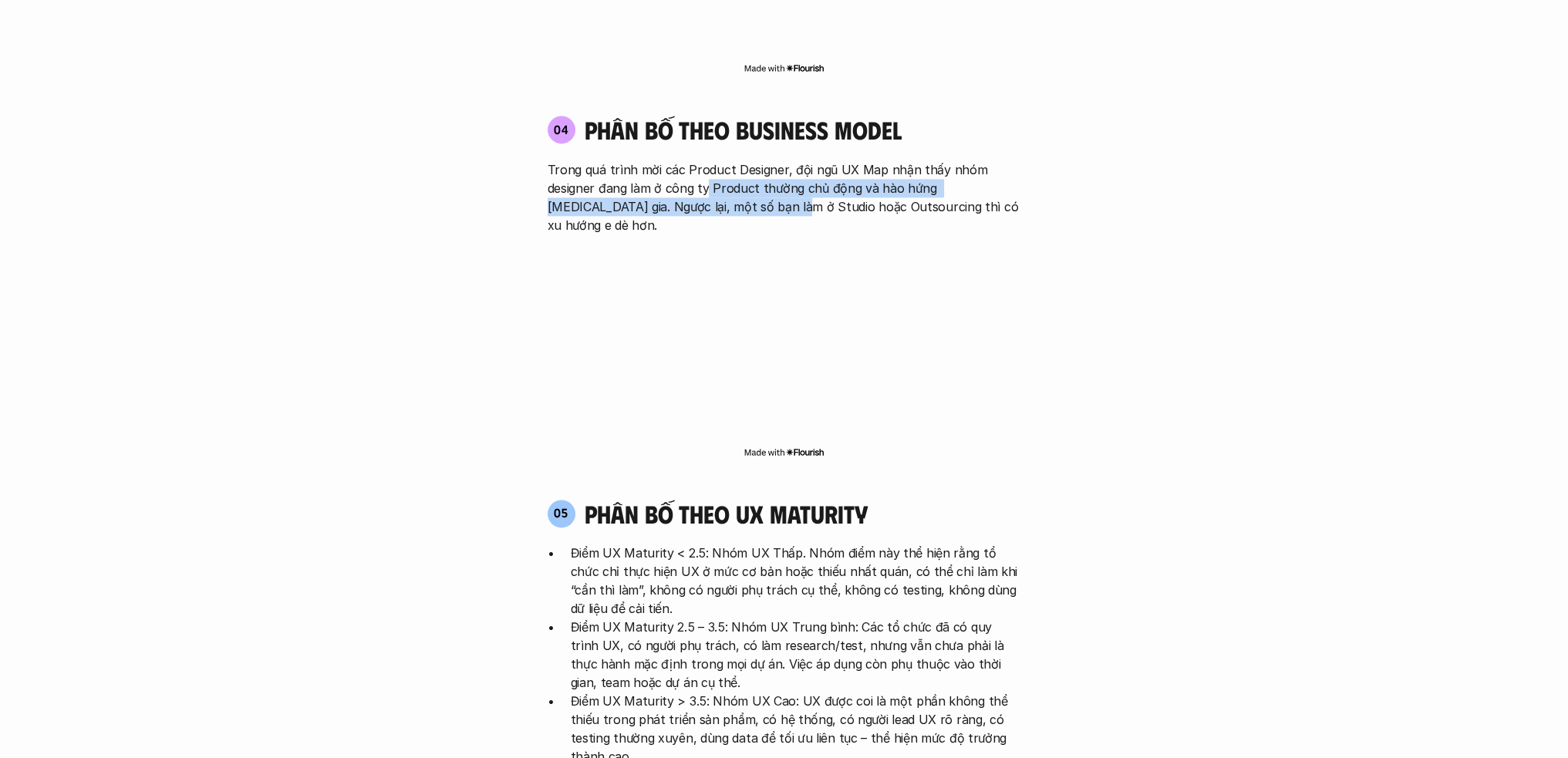
scroll to position [2880, 0]
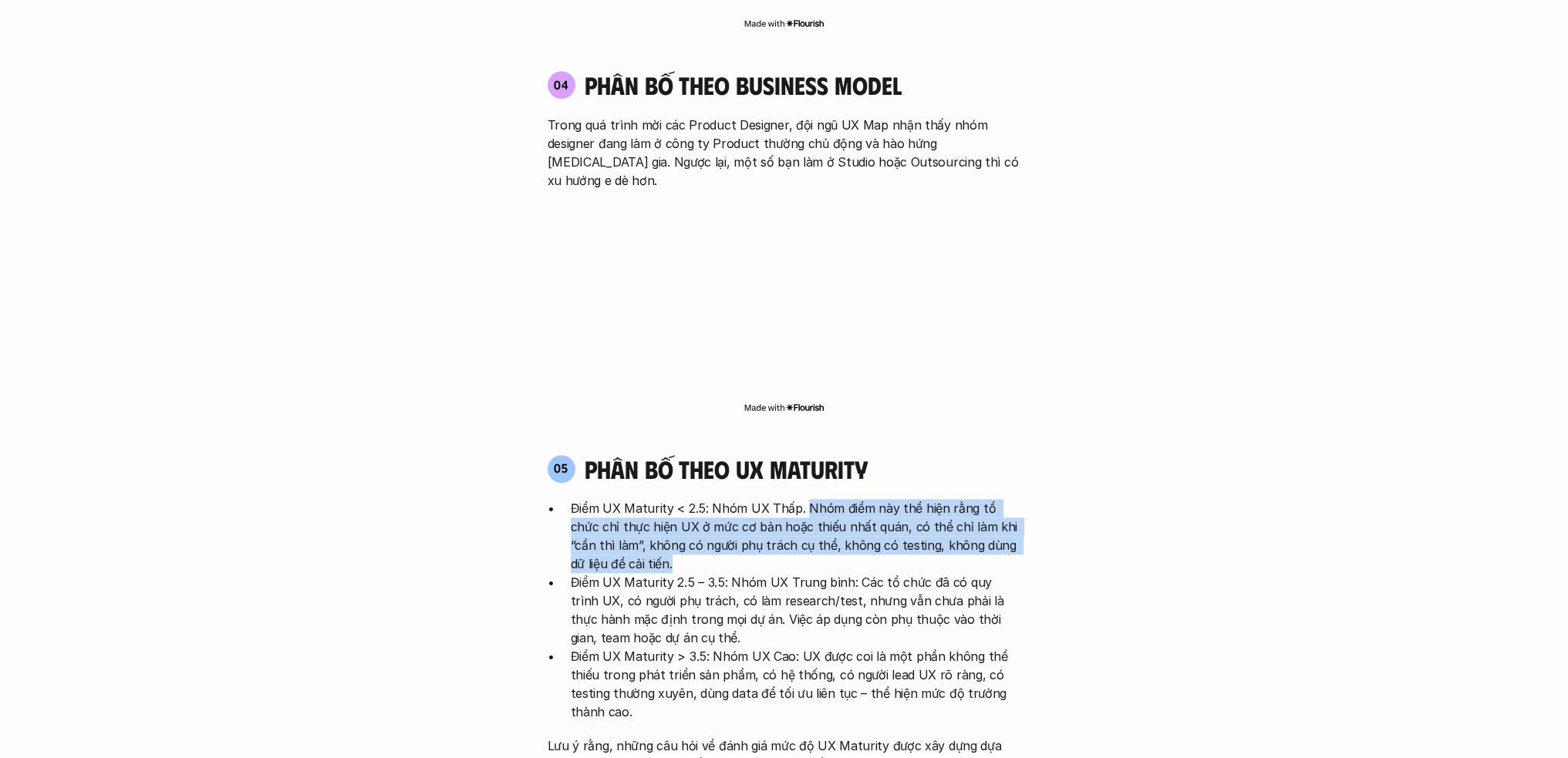
drag, startPoint x: 800, startPoint y: 416, endPoint x: 843, endPoint y: 467, distance: 66.7
click at [843, 499] on p "Điểm UX Maturity < 2.5: Nhóm UX Thấp. Nhóm điểm này thể hiện rằng tổ chức chỉ t…" at bounding box center [796, 537] width 450 height 74
click at [809, 499] on p "Điểm UX Maturity < 2.5: Nhóm UX Thấp. Nhóm điểm này thể hiện rằng tổ chức chỉ t…" at bounding box center [796, 537] width 450 height 74
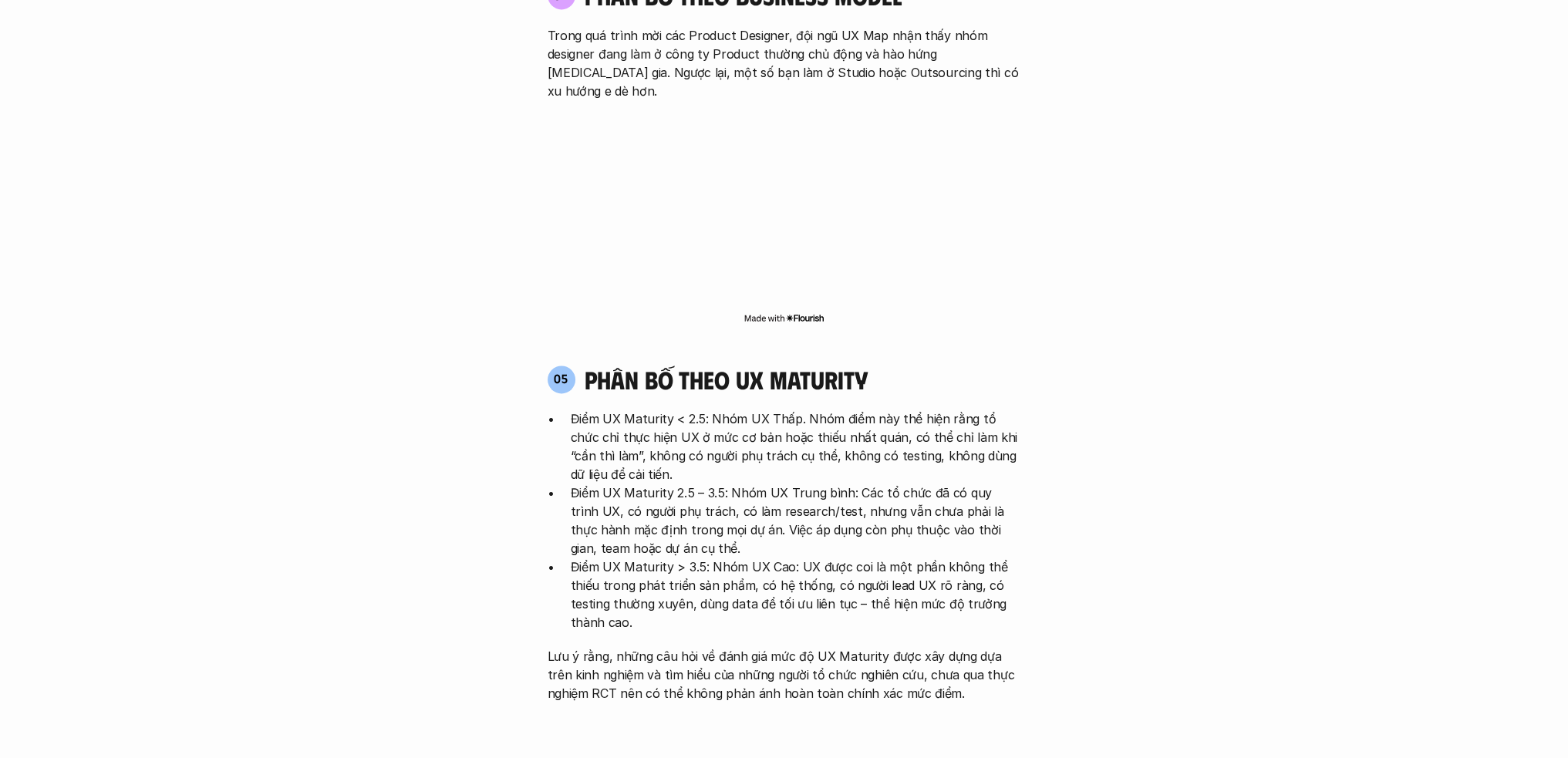
scroll to position [3086, 0]
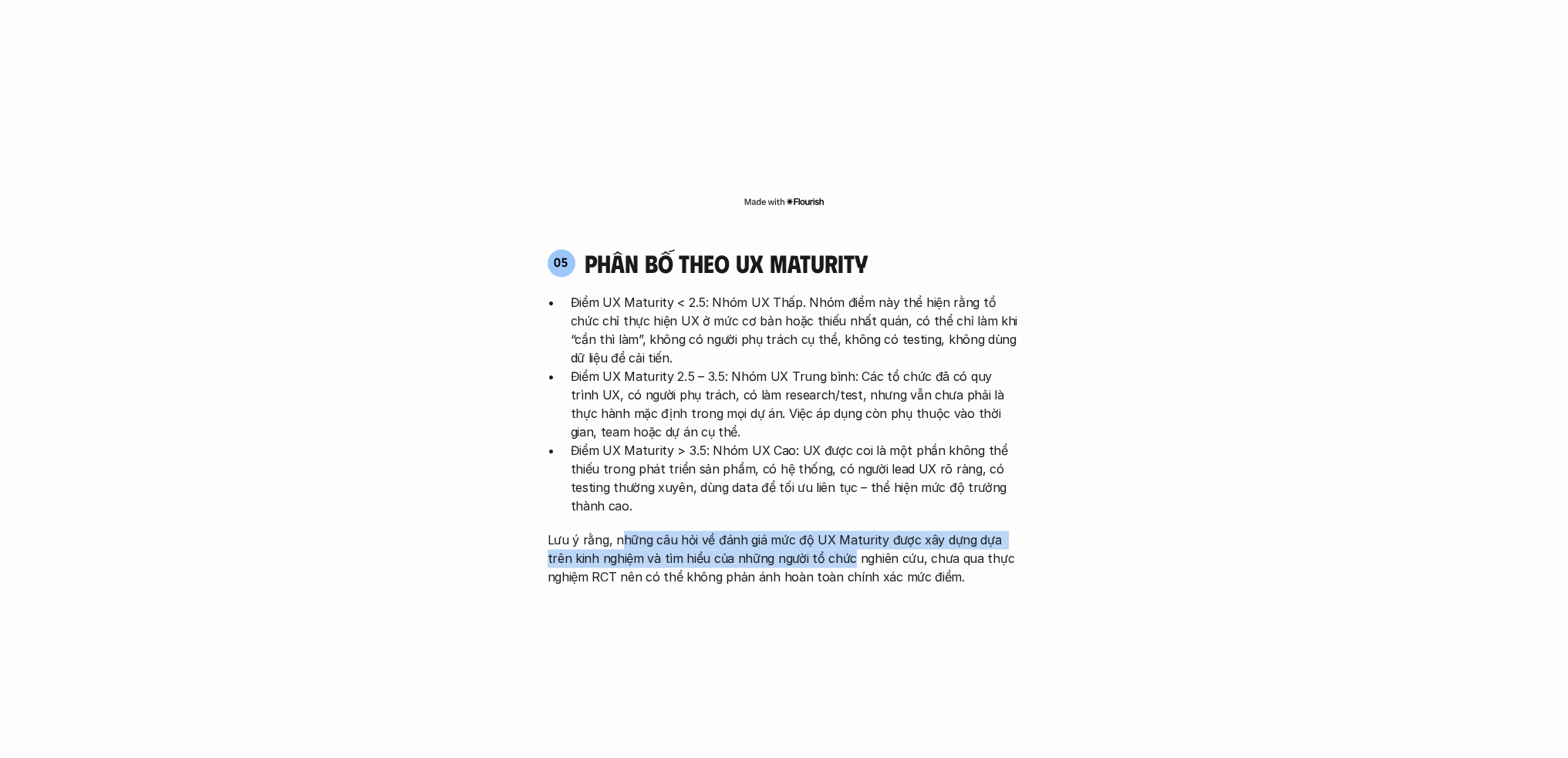
drag, startPoint x: 623, startPoint y: 445, endPoint x: 821, endPoint y: 465, distance: 199.0
click at [821, 531] on p "Lưu ý rằng, những câu hỏi về đánh giá mức độ UX Maturity được xây dựng dựa trên…" at bounding box center [784, 559] width 473 height 56
click at [725, 531] on p "Lưu ý rằng, những câu hỏi về đánh giá mức độ UX Maturity được xây dựng dựa trên…" at bounding box center [784, 559] width 473 height 56
click at [620, 531] on p "Lưu ý rằng, những câu hỏi về đánh giá mức độ UX Maturity được xây dựng dựa trên…" at bounding box center [784, 559] width 473 height 56
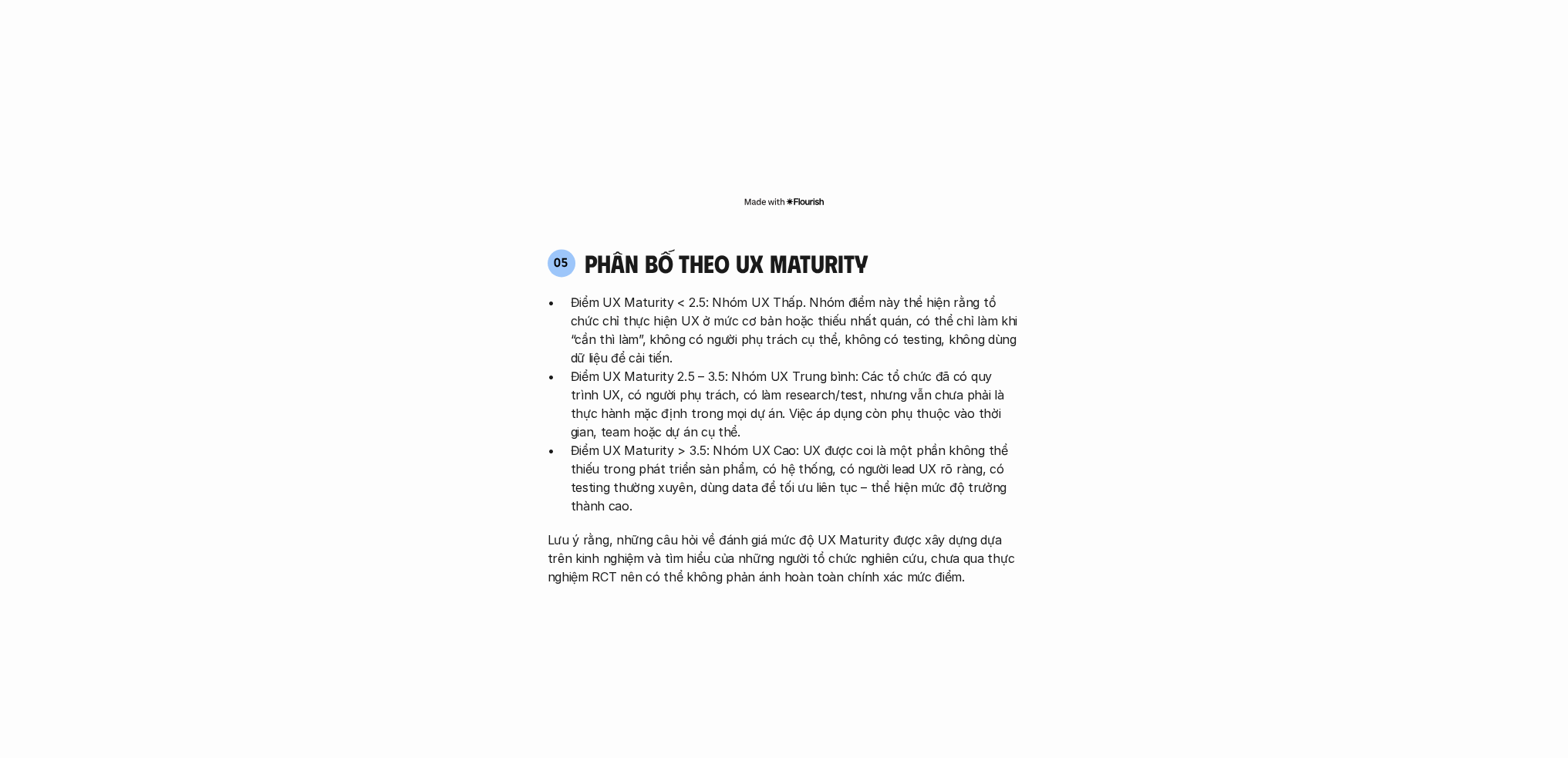
scroll to position [3189, 0]
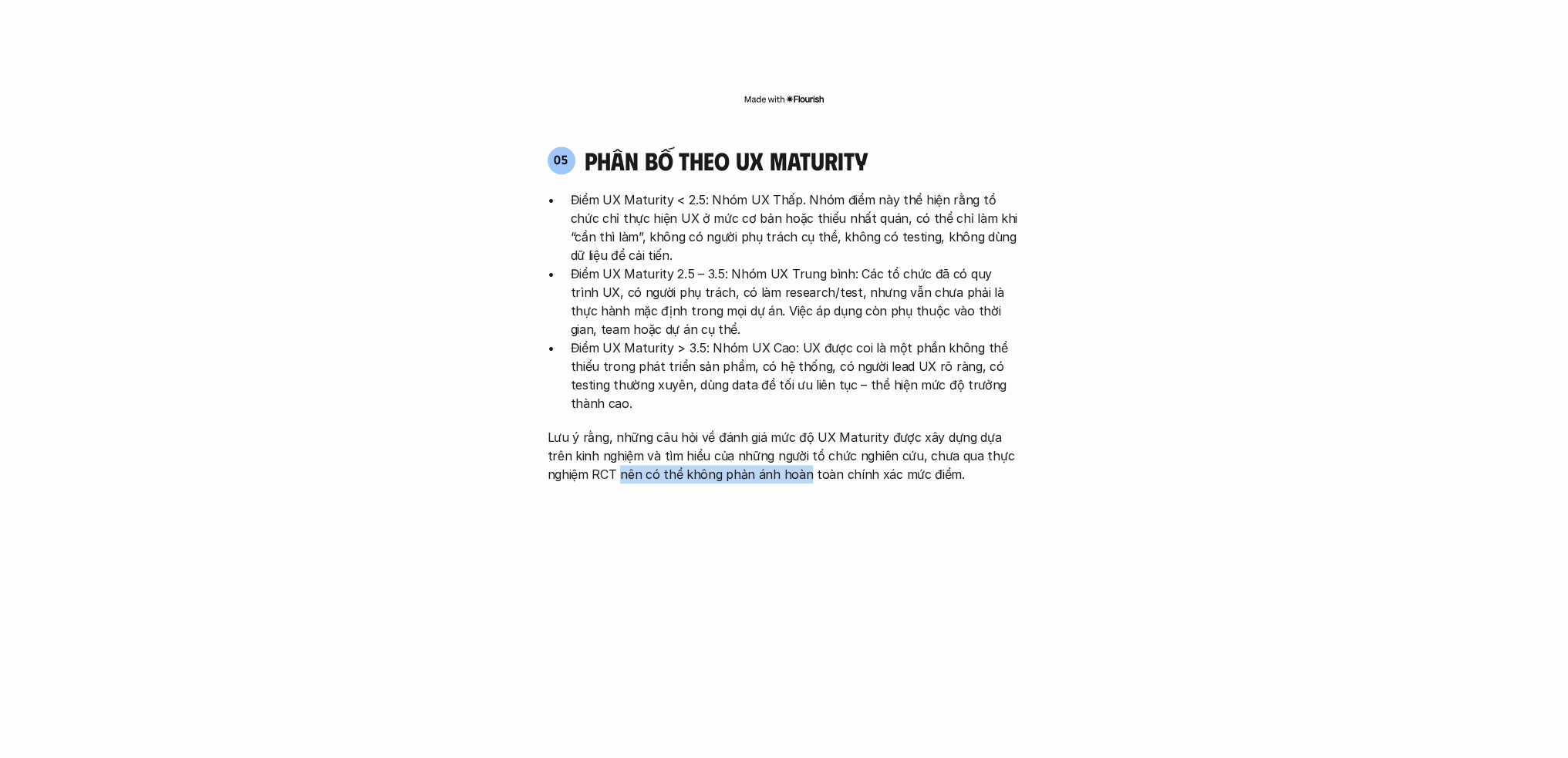
drag, startPoint x: 618, startPoint y: 377, endPoint x: 812, endPoint y: 374, distance: 194.0
click at [808, 428] on p "Lưu ý rằng, những câu hỏi về đánh giá mức độ UX Maturity được xây dựng dựa trên…" at bounding box center [784, 456] width 473 height 56
click at [813, 428] on p "Lưu ý rằng, những câu hỏi về đánh giá mức độ UX Maturity được xây dựng dựa trên…" at bounding box center [784, 456] width 473 height 56
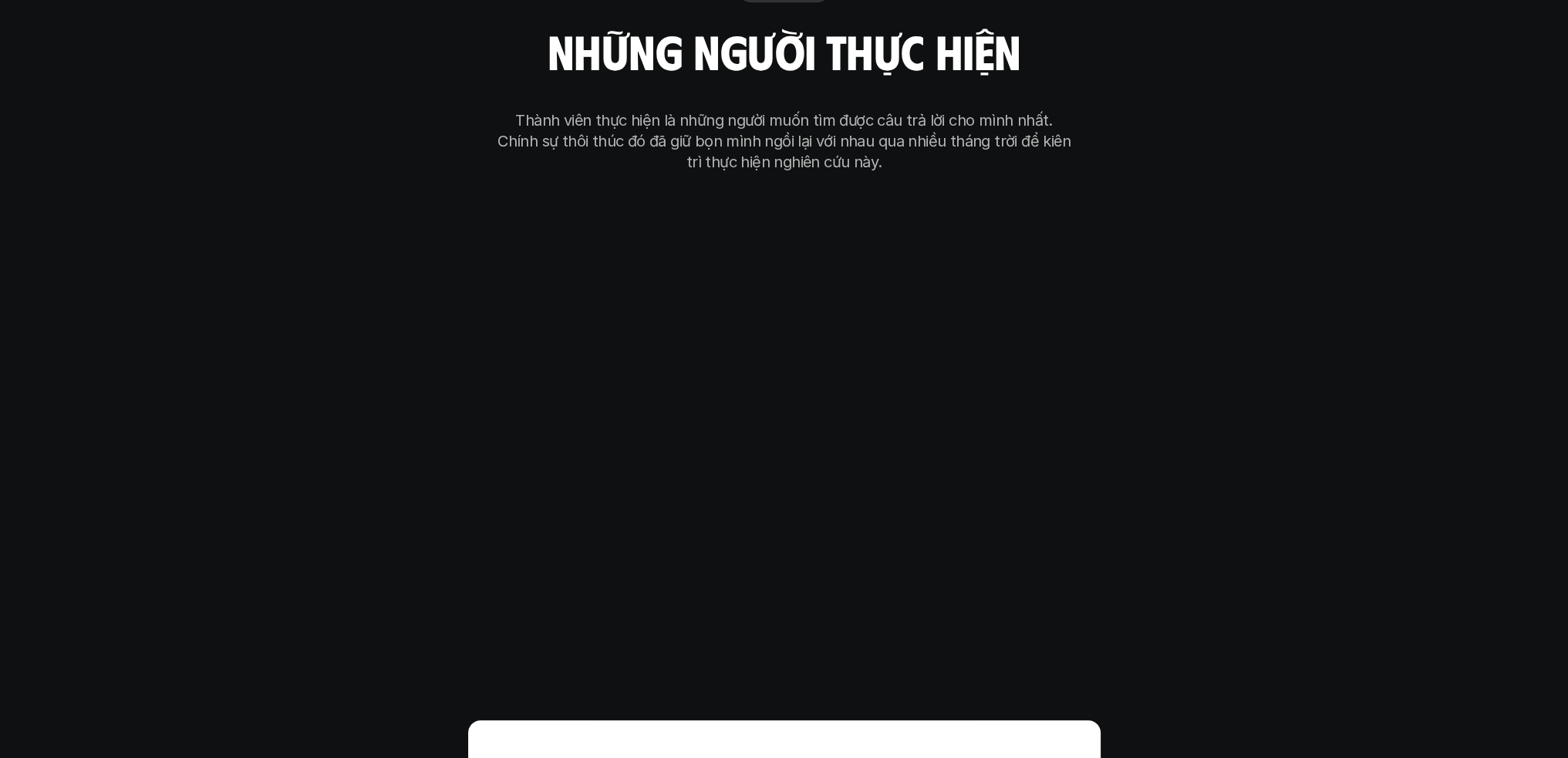
scroll to position [8965, 0]
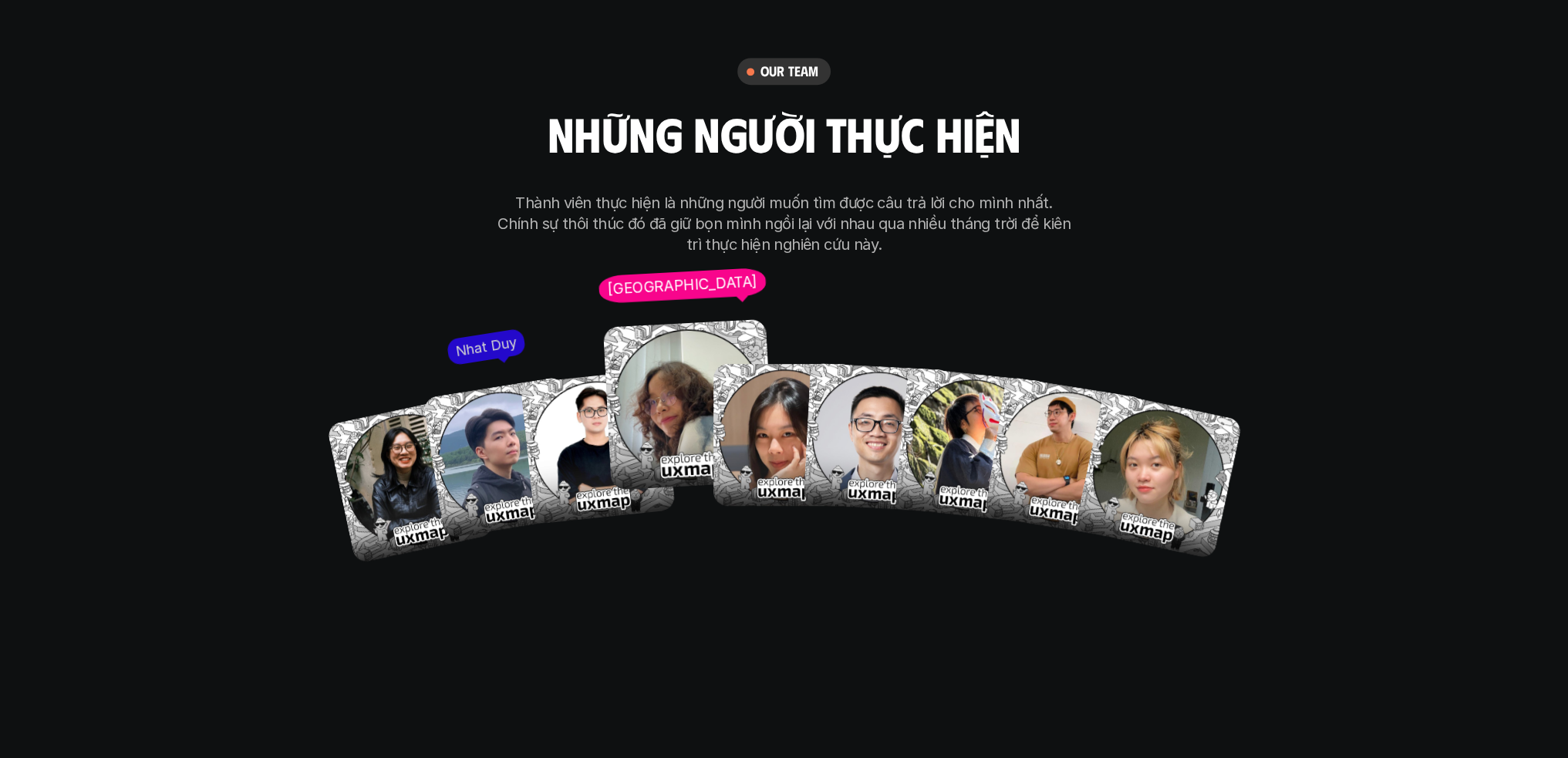
click at [661, 382] on img at bounding box center [689, 405] width 171 height 171
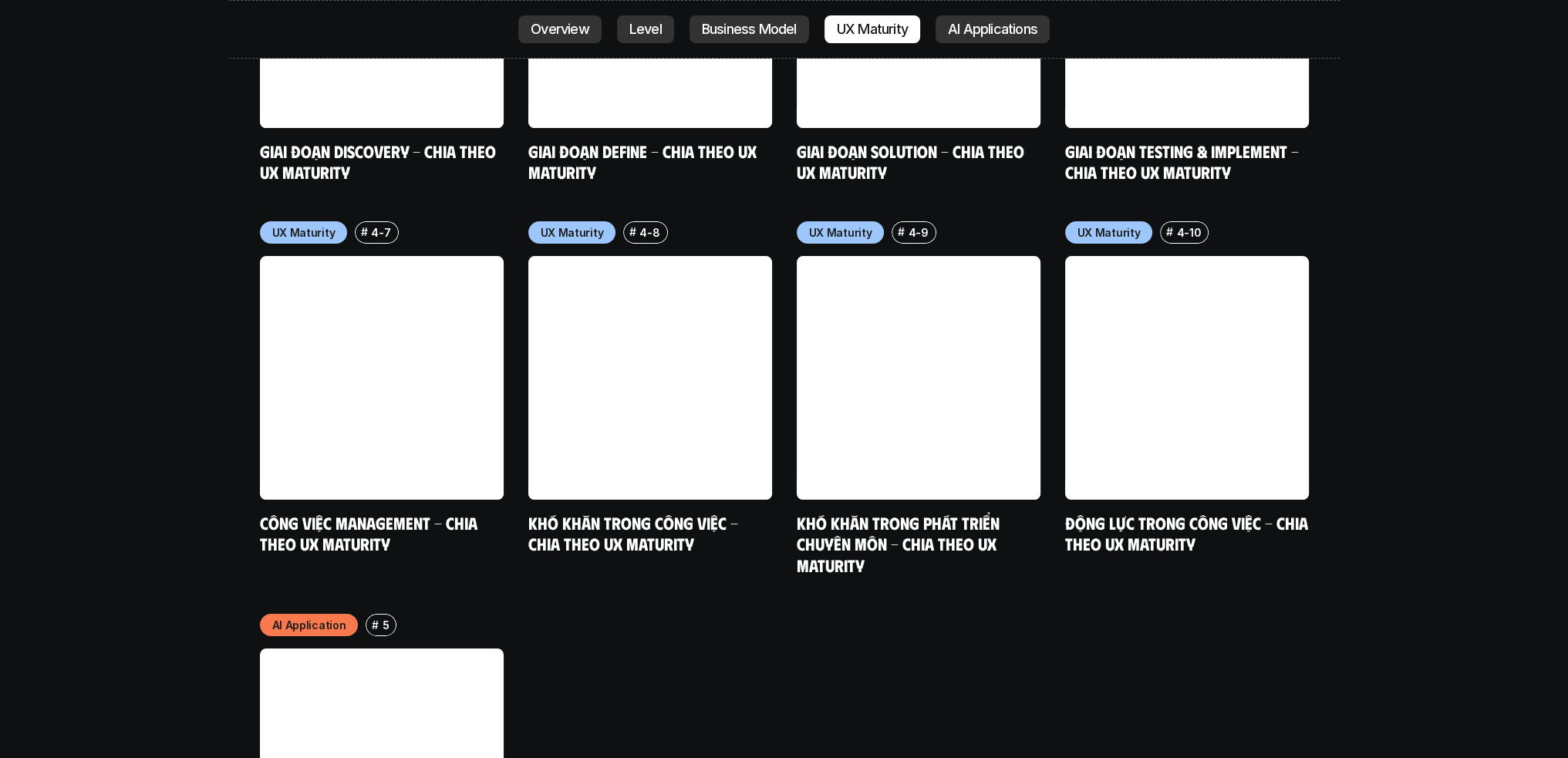
scroll to position [7834, 0]
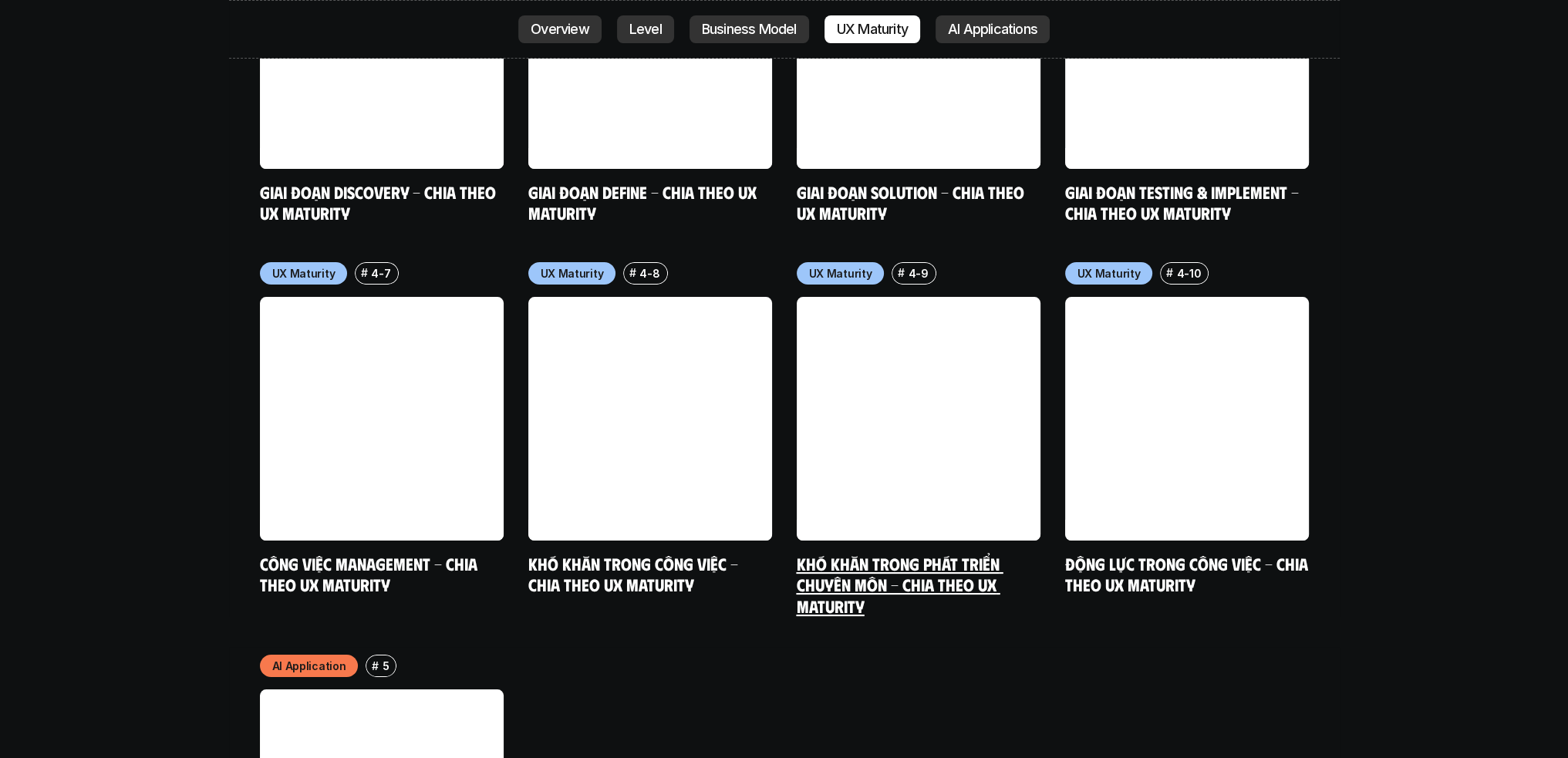
click at [986, 553] on link "Khó khăn trong phát triển chuyên môn - Chia theo UX Maturity" at bounding box center [900, 585] width 206 height 63
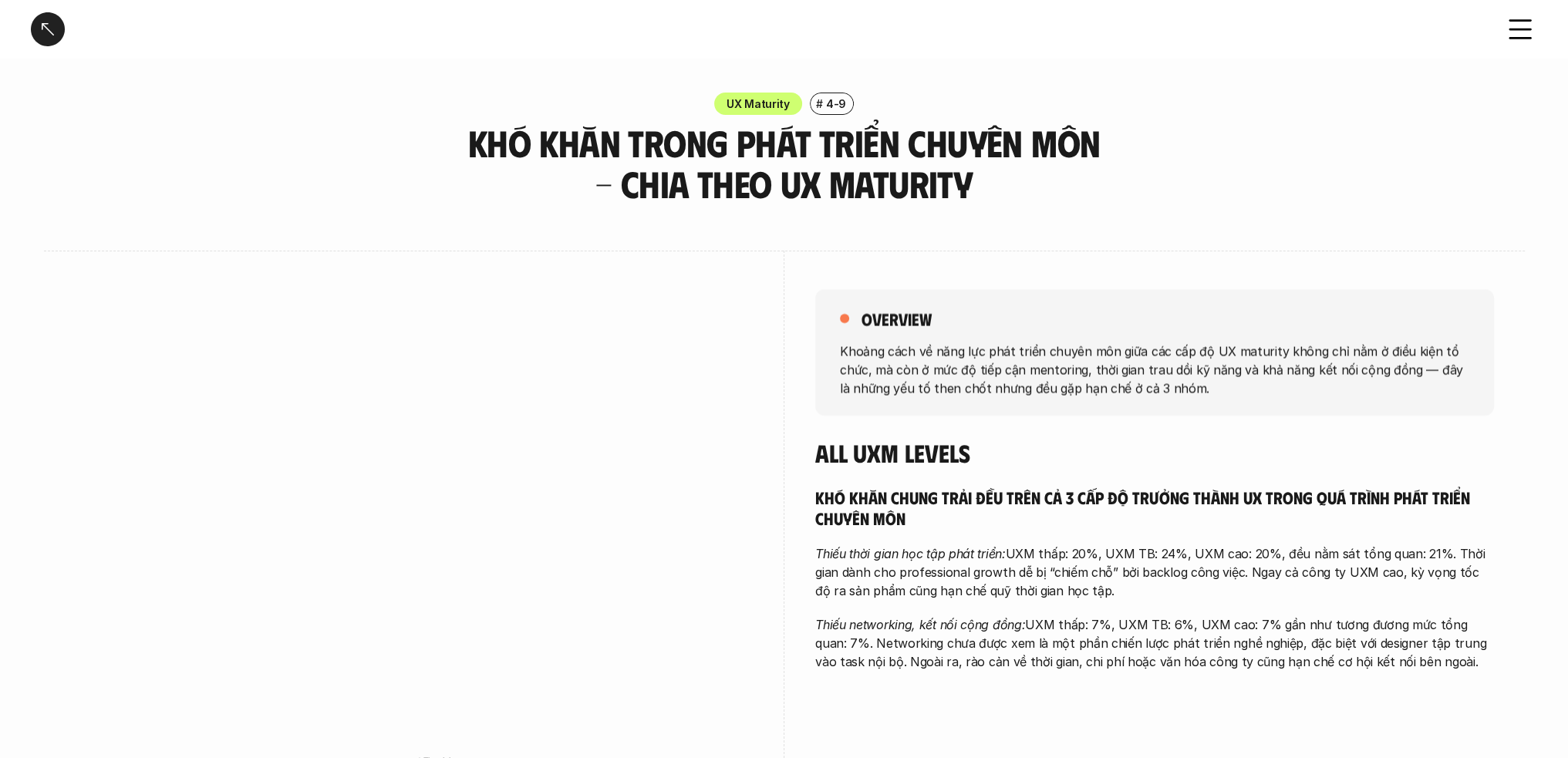
click at [873, 358] on p "Khoảng cách về năng lực phát triển chuyên môn giữa các cấp độ UX maturity không…" at bounding box center [1154, 369] width 630 height 56
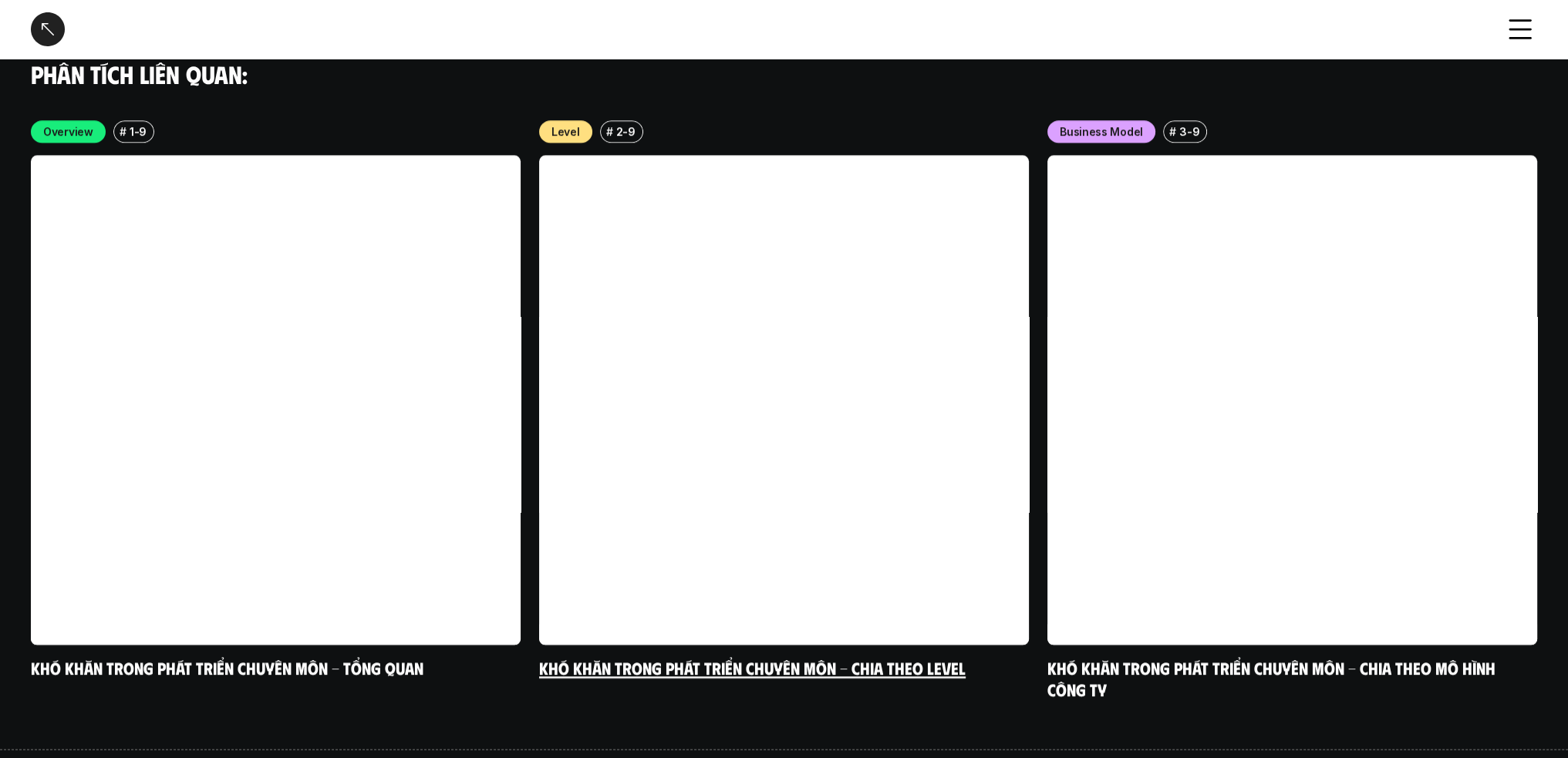
scroll to position [3212, 0]
